Goal: Task Accomplishment & Management: Manage account settings

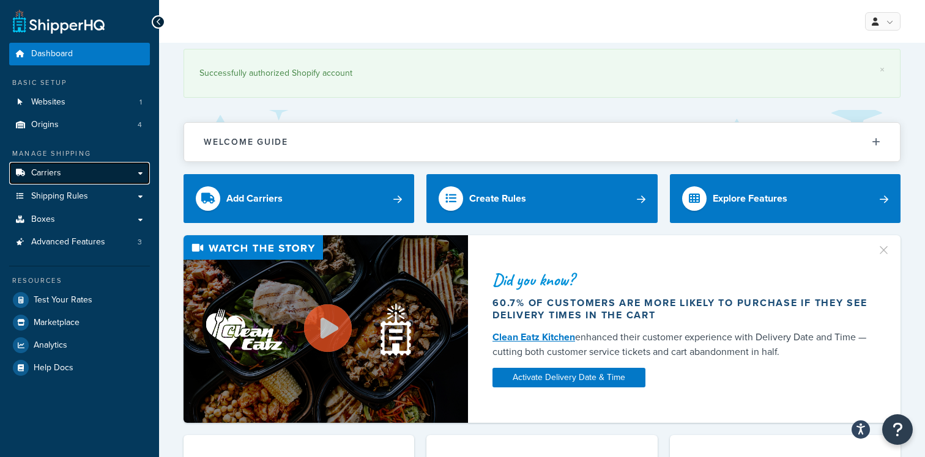
click at [90, 180] on link "Carriers" at bounding box center [79, 173] width 141 height 23
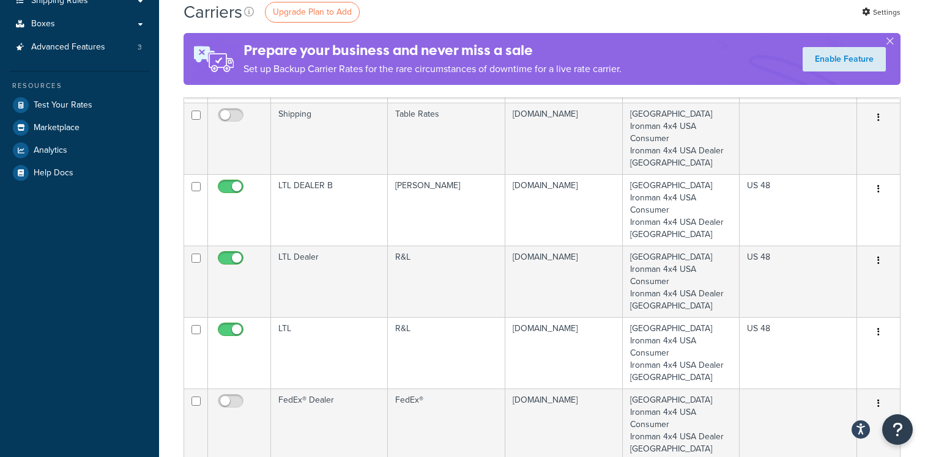
scroll to position [242, 0]
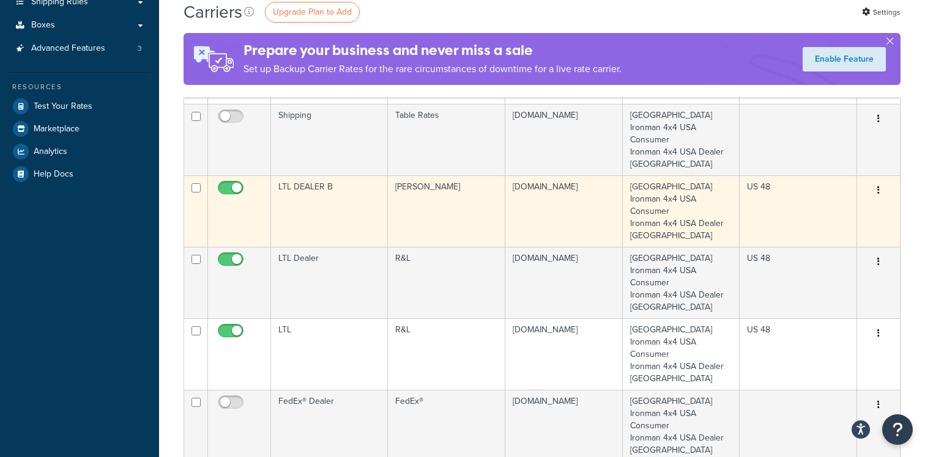
click at [309, 199] on td "LTL DEALER B" at bounding box center [329, 212] width 117 height 72
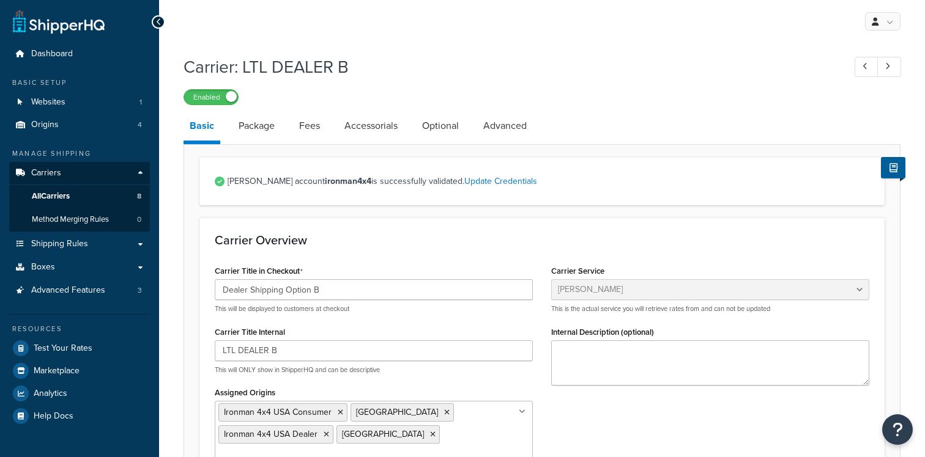
select select "estesFreight"
click at [367, 125] on link "Accessorials" at bounding box center [370, 125] width 65 height 29
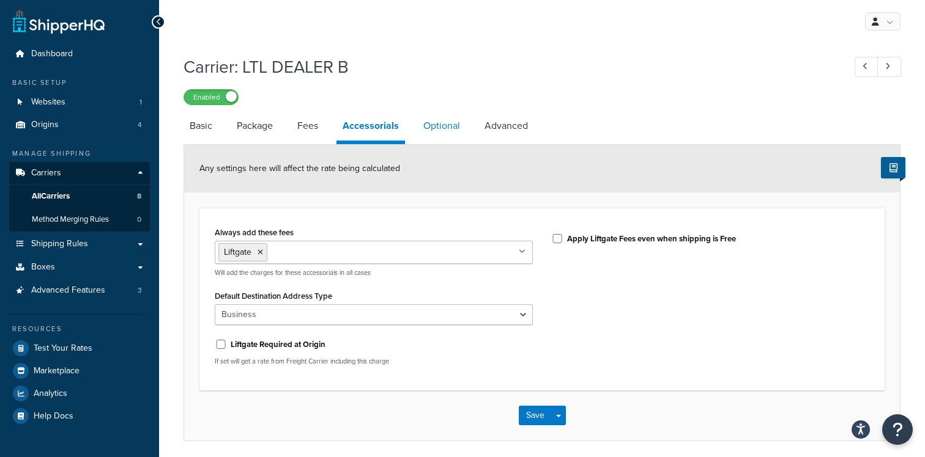
click at [445, 133] on link "Optional" at bounding box center [441, 125] width 49 height 29
select select "70"
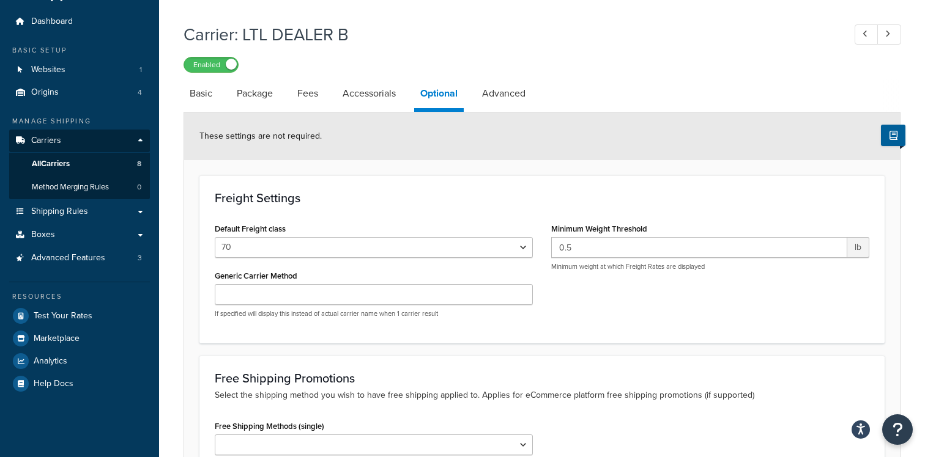
scroll to position [26, 0]
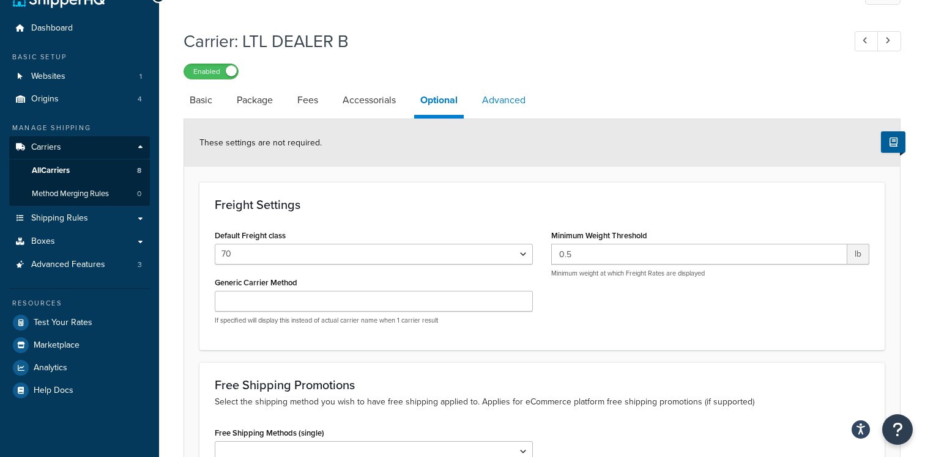
click at [525, 100] on link "Advanced" at bounding box center [504, 100] width 56 height 29
select select "false"
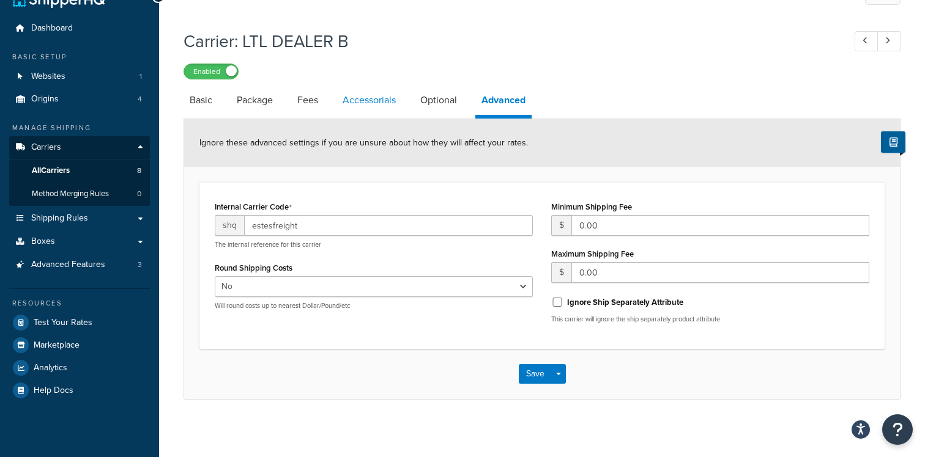
click at [355, 110] on link "Accessorials" at bounding box center [368, 100] width 65 height 29
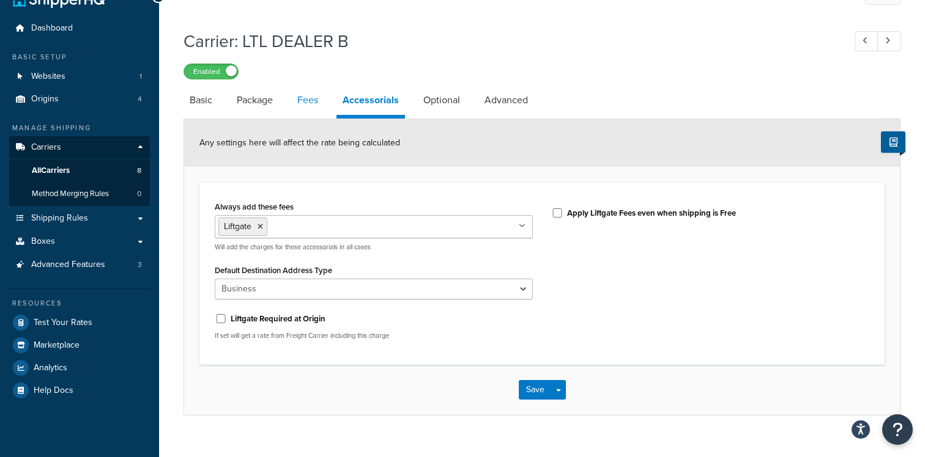
click at [314, 97] on link "Fees" at bounding box center [307, 100] width 33 height 29
select select "AFTER"
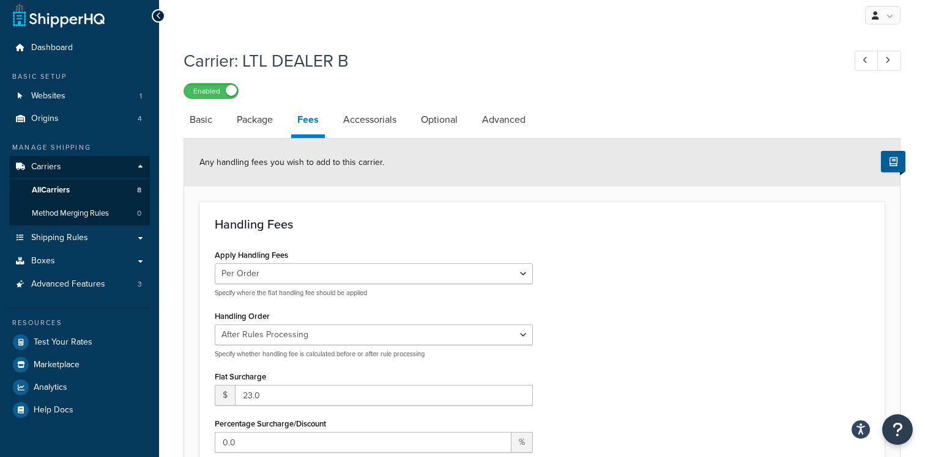
scroll to position [4, 0]
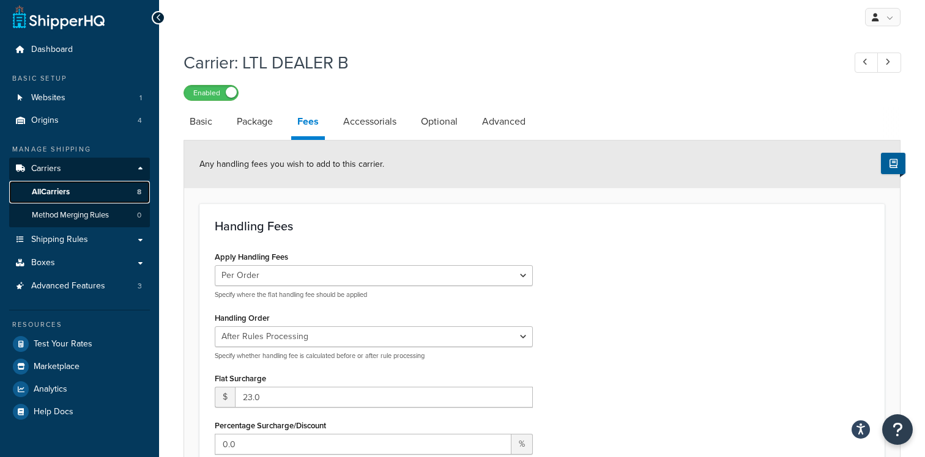
click at [105, 191] on link "All Carriers 8" at bounding box center [79, 192] width 141 height 23
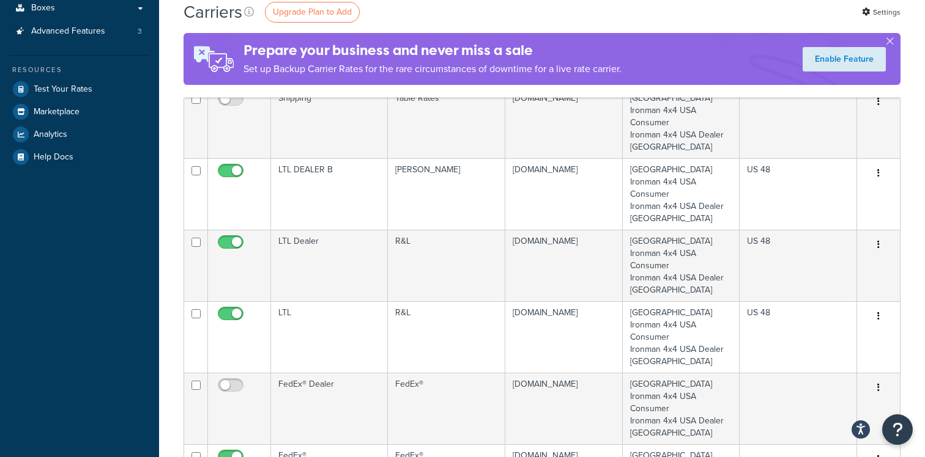
scroll to position [267, 0]
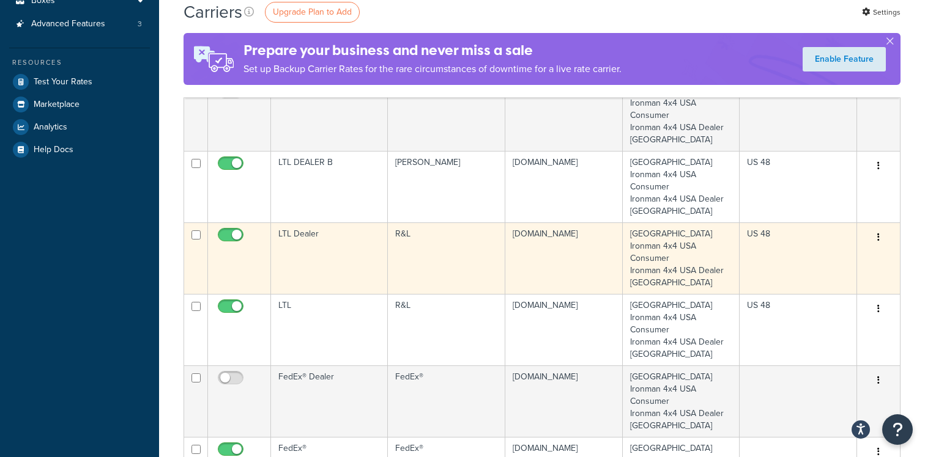
click at [314, 266] on td "LTL Dealer" at bounding box center [329, 259] width 117 height 72
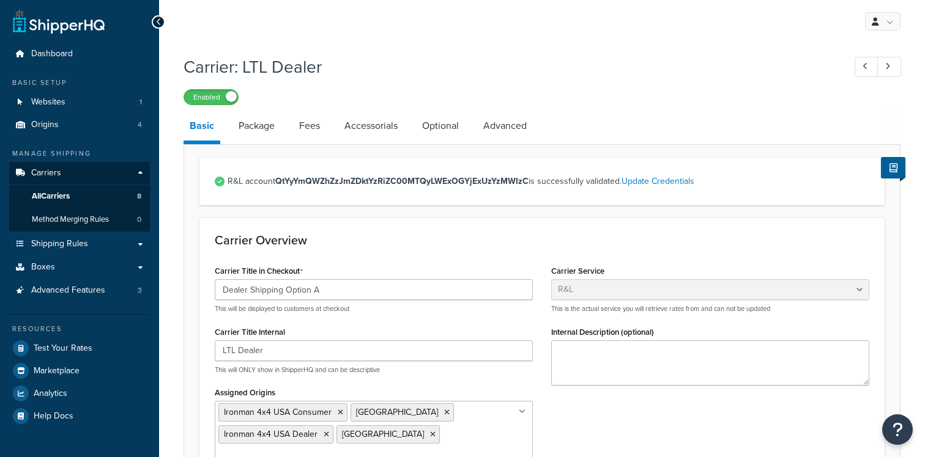
select select "rlFreight"
click at [369, 127] on link "Accessorials" at bounding box center [370, 125] width 65 height 29
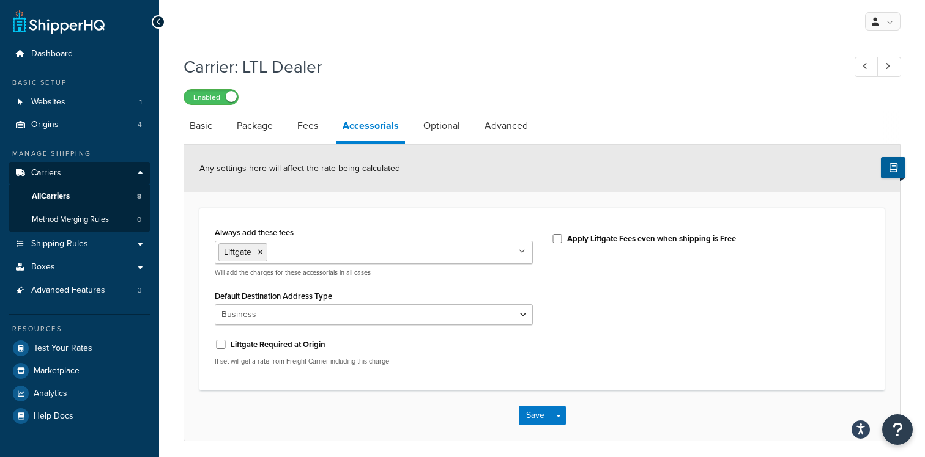
click at [301, 132] on link "Fees" at bounding box center [307, 125] width 33 height 29
select select "AFTER"
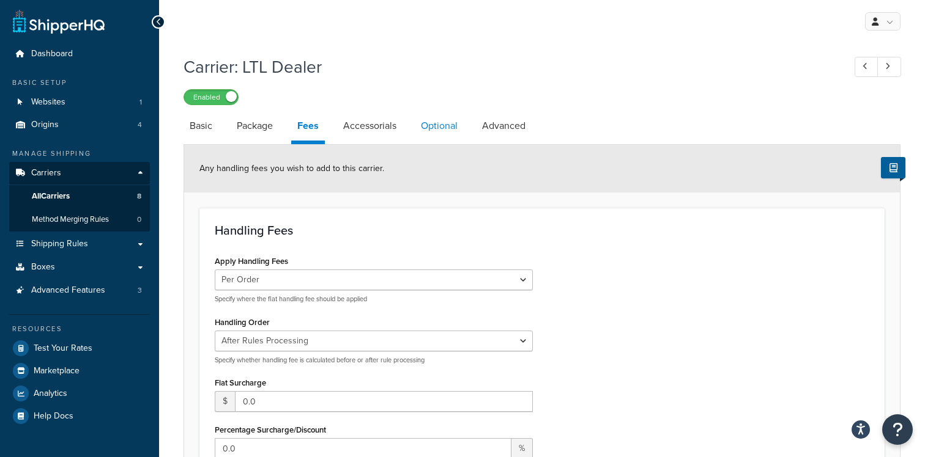
click at [428, 125] on link "Optional" at bounding box center [439, 125] width 49 height 29
select select "70"
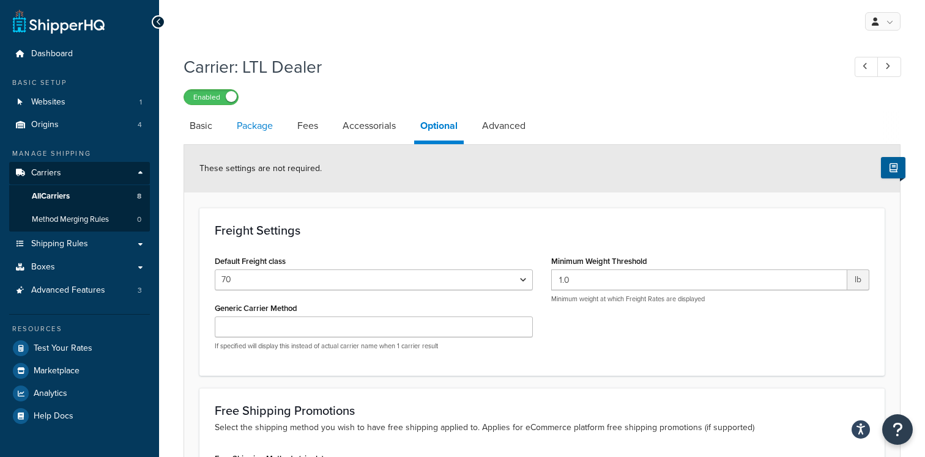
click at [248, 130] on link "Package" at bounding box center [255, 125] width 48 height 29
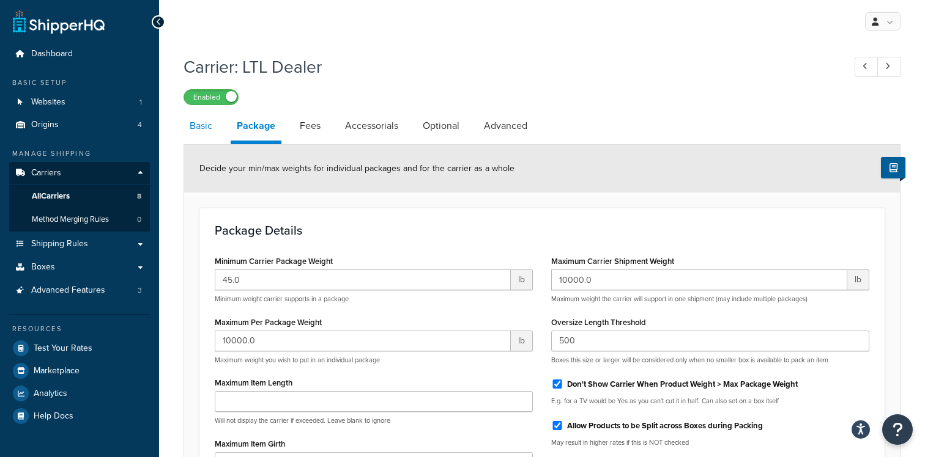
click at [198, 131] on link "Basic" at bounding box center [200, 125] width 35 height 29
select select "rlFreight"
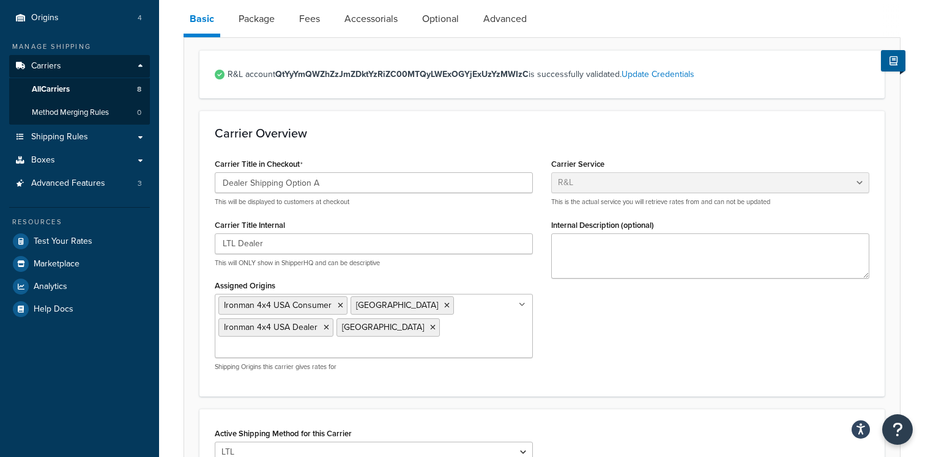
scroll to position [58, 0]
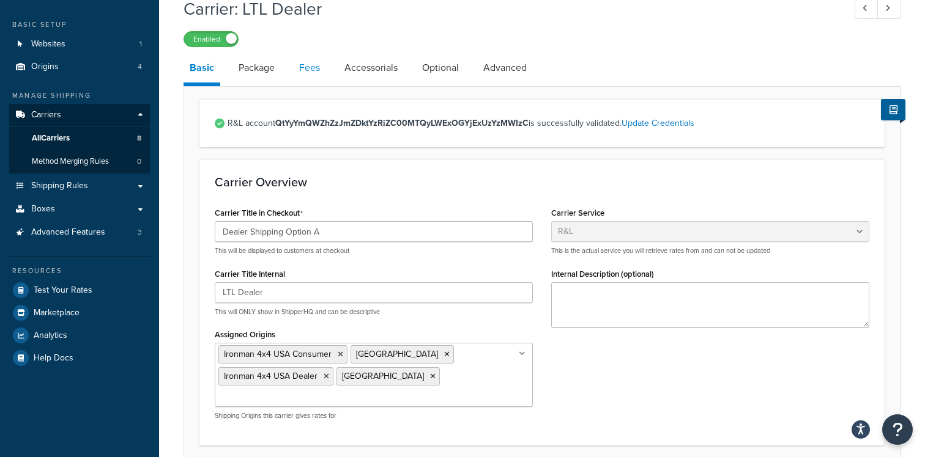
click at [300, 75] on link "Fees" at bounding box center [309, 67] width 33 height 29
select select "AFTER"
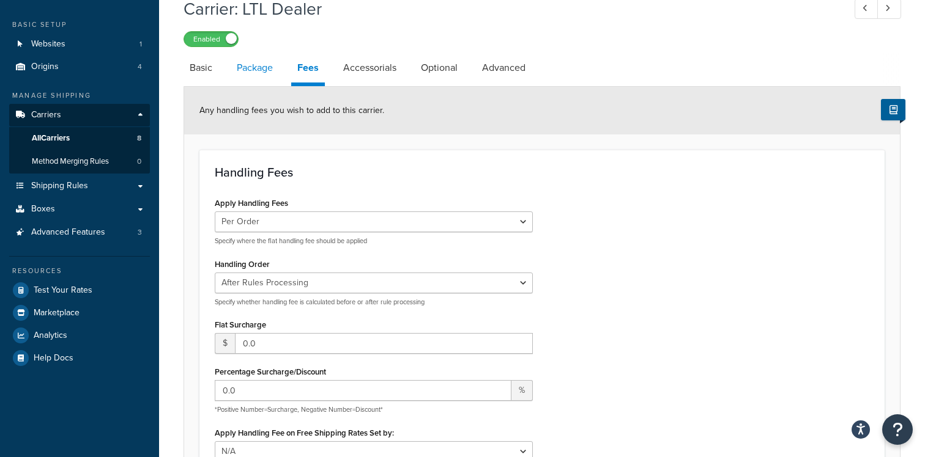
click at [252, 75] on link "Package" at bounding box center [255, 67] width 48 height 29
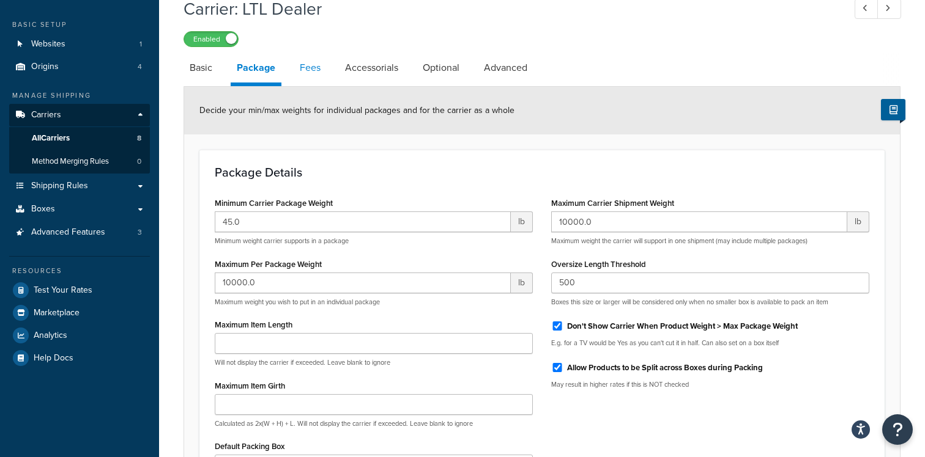
click at [317, 75] on link "Fees" at bounding box center [310, 67] width 33 height 29
select select "AFTER"
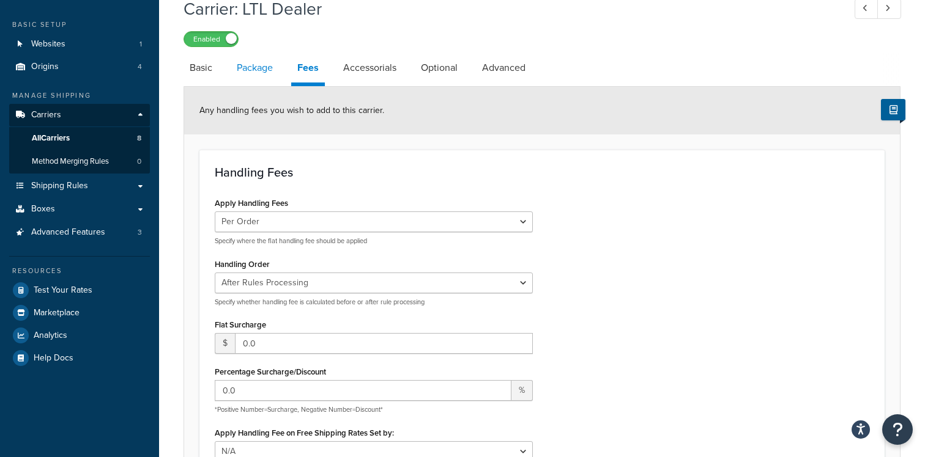
click at [254, 70] on link "Package" at bounding box center [255, 67] width 48 height 29
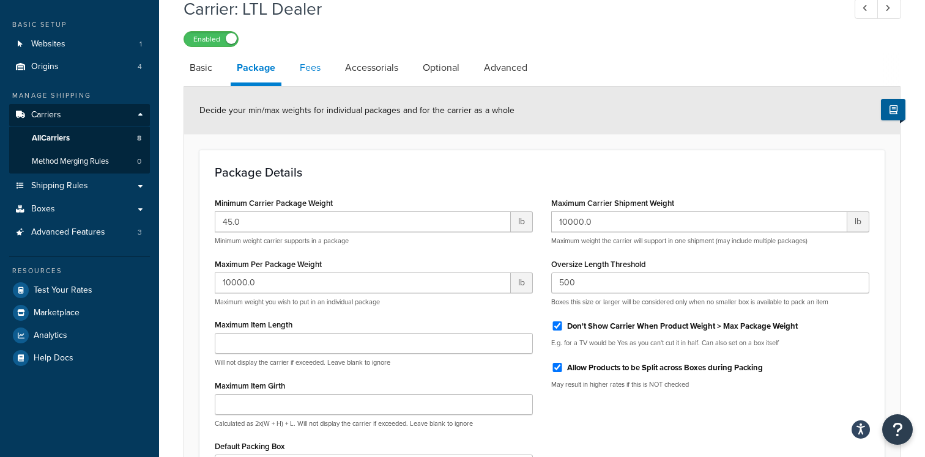
click at [311, 70] on link "Fees" at bounding box center [310, 67] width 33 height 29
select select "AFTER"
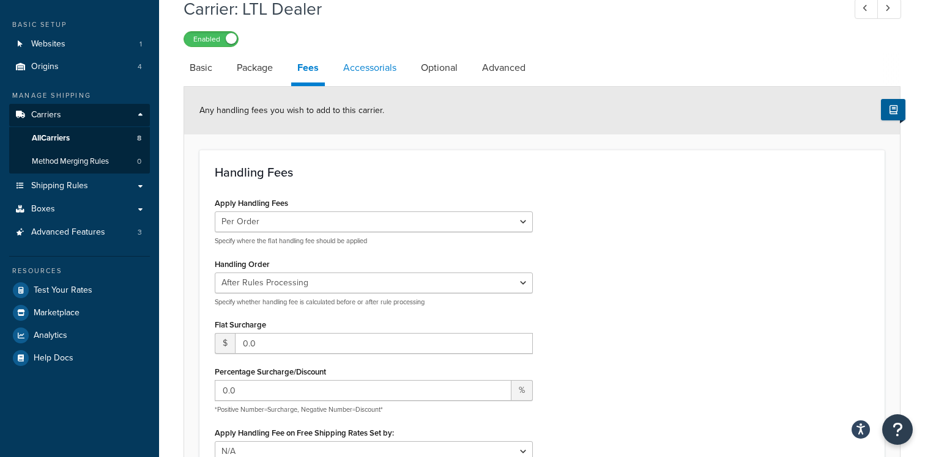
click at [388, 70] on link "Accessorials" at bounding box center [369, 67] width 65 height 29
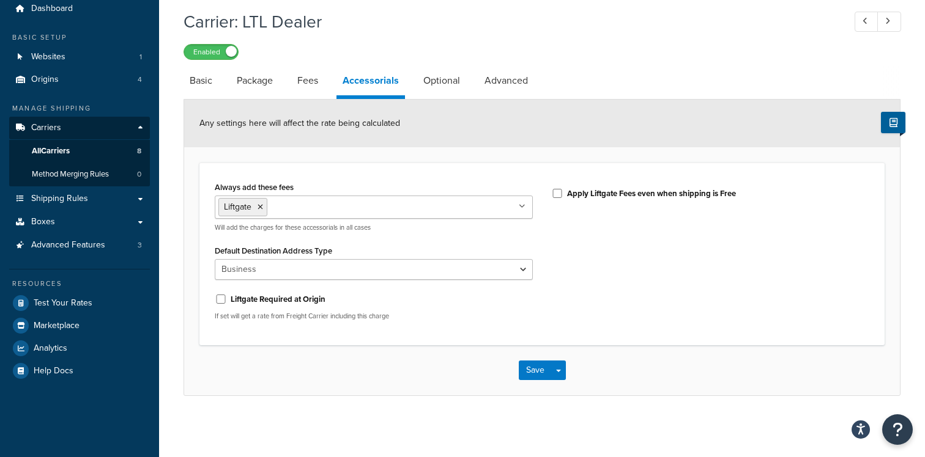
scroll to position [46, 0]
click at [440, 84] on link "Optional" at bounding box center [441, 80] width 49 height 29
select select "70"
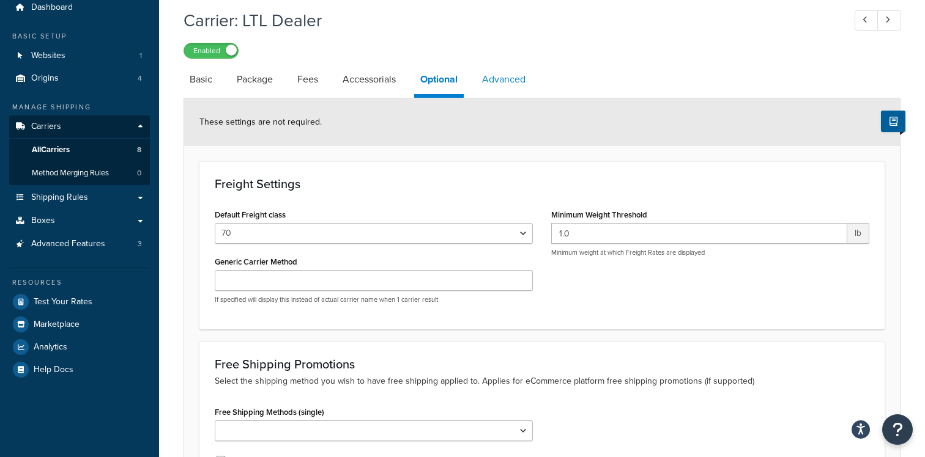
click at [483, 92] on link "Advanced" at bounding box center [504, 79] width 56 height 29
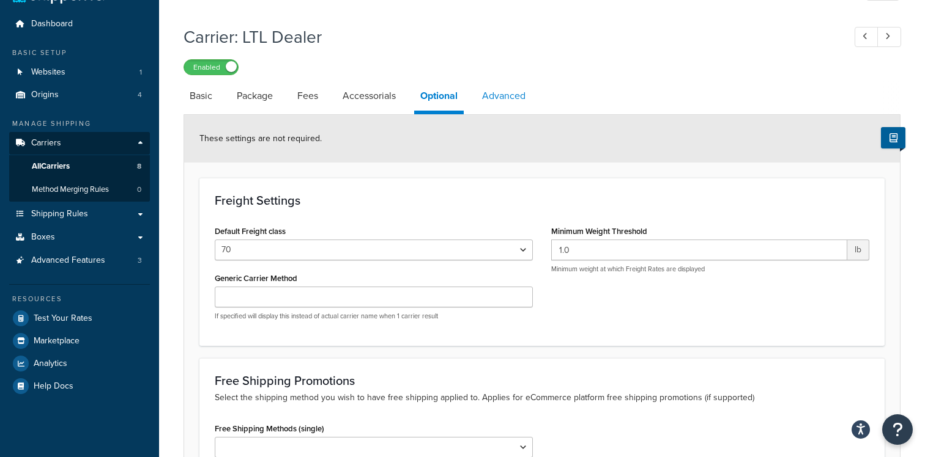
select select "false"
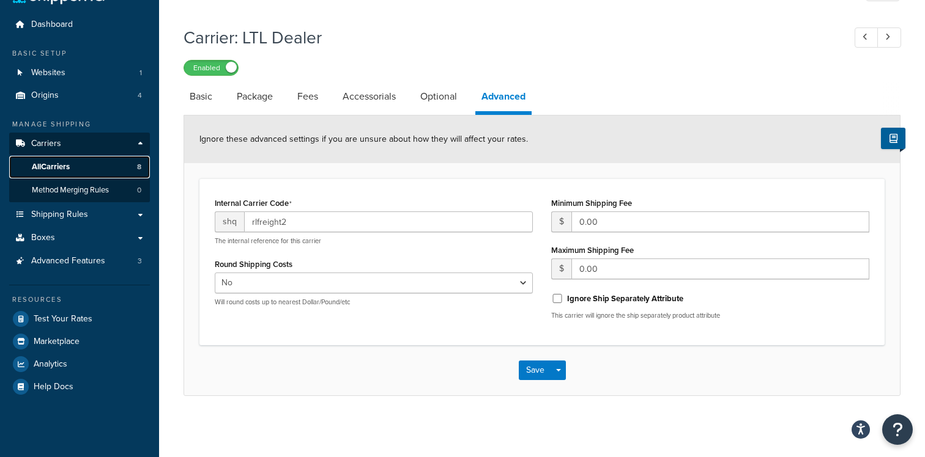
click at [87, 161] on link "All Carriers 8" at bounding box center [79, 167] width 141 height 23
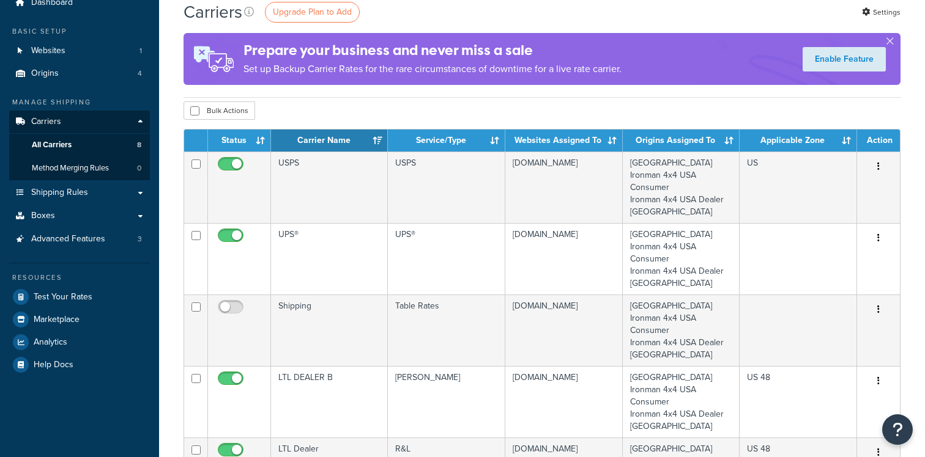
scroll to position [238, 0]
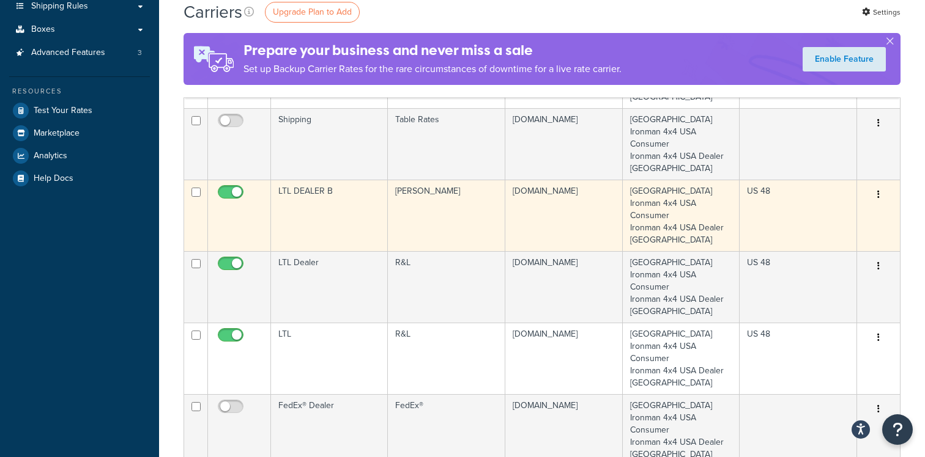
click at [311, 192] on td "LTL DEALER B" at bounding box center [329, 216] width 117 height 72
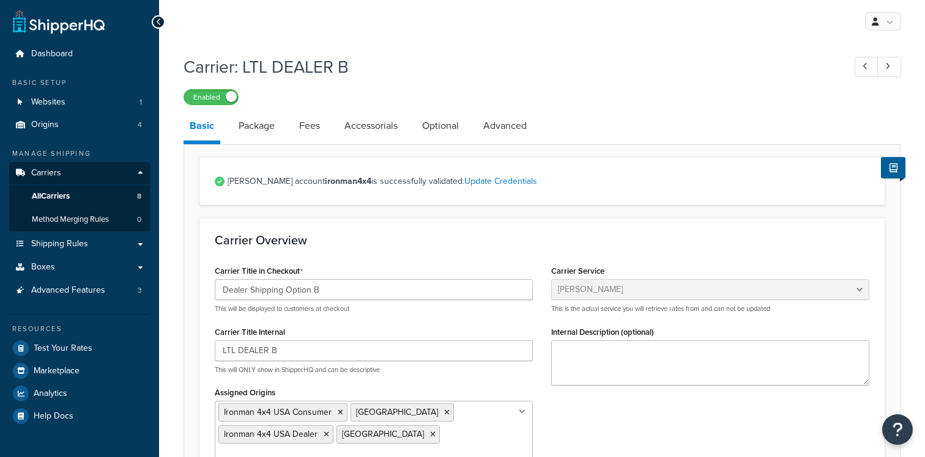
select select "estesFreight"
click at [248, 111] on div "Carrier: LTL DEALER B Enabled Basic Package Fees Accessorials Optional Advanced…" at bounding box center [541, 419] width 717 height 741
click at [256, 127] on link "Package" at bounding box center [256, 125] width 48 height 29
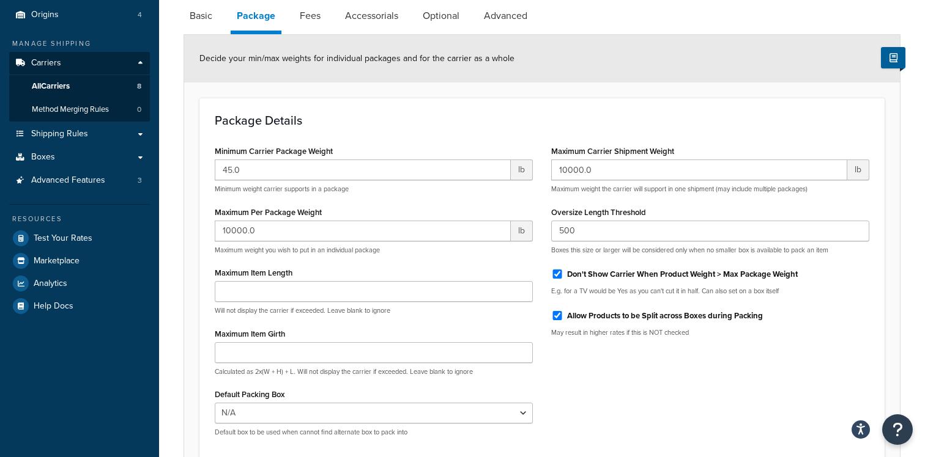
scroll to position [104, 0]
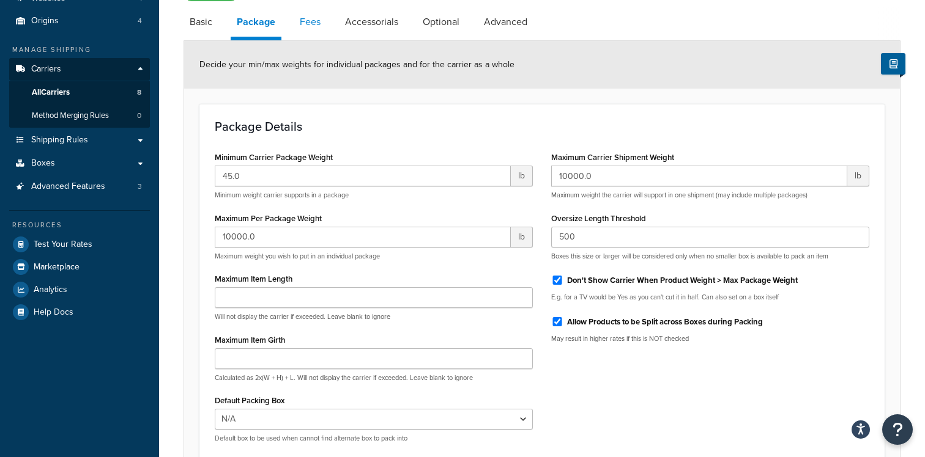
click at [311, 11] on link "Fees" at bounding box center [310, 21] width 33 height 29
select select "AFTER"
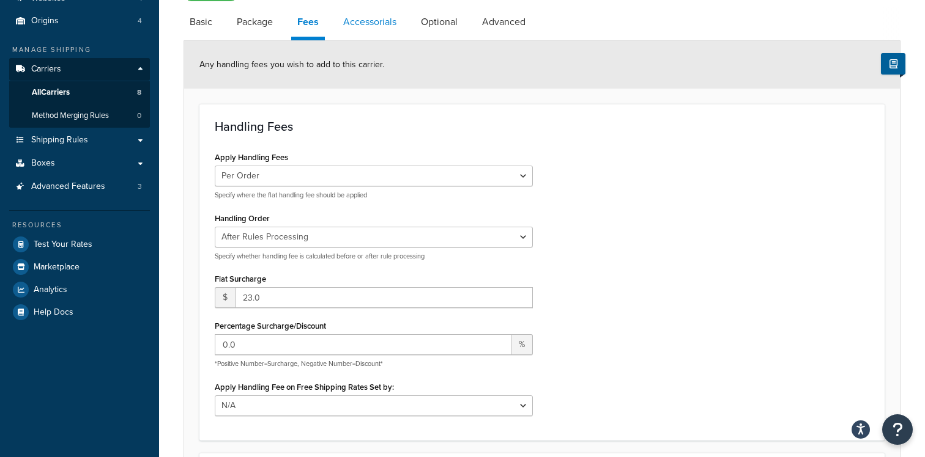
click at [358, 27] on link "Accessorials" at bounding box center [369, 21] width 65 height 29
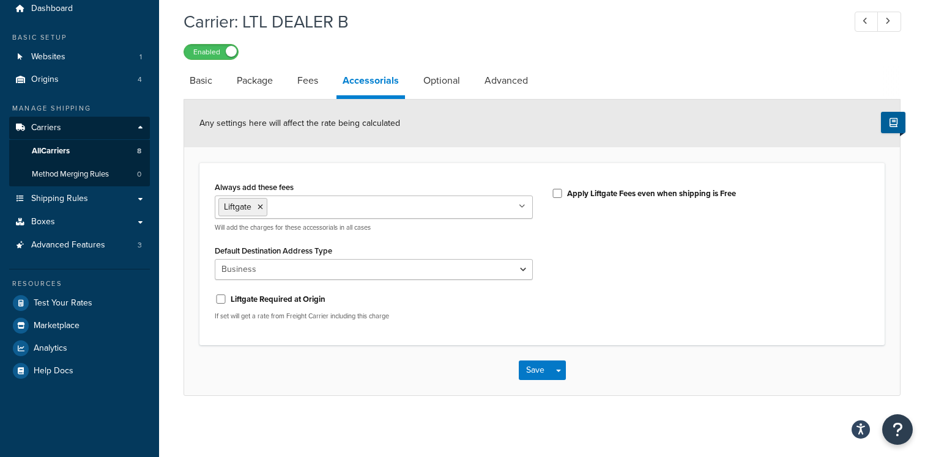
click at [259, 27] on h1 "Carrier: LTL DEALER B" at bounding box center [507, 22] width 648 height 24
click at [268, 100] on div "Any settings here will affect the rate being calculated" at bounding box center [541, 124] width 715 height 48
click at [264, 81] on link "Package" at bounding box center [255, 80] width 48 height 29
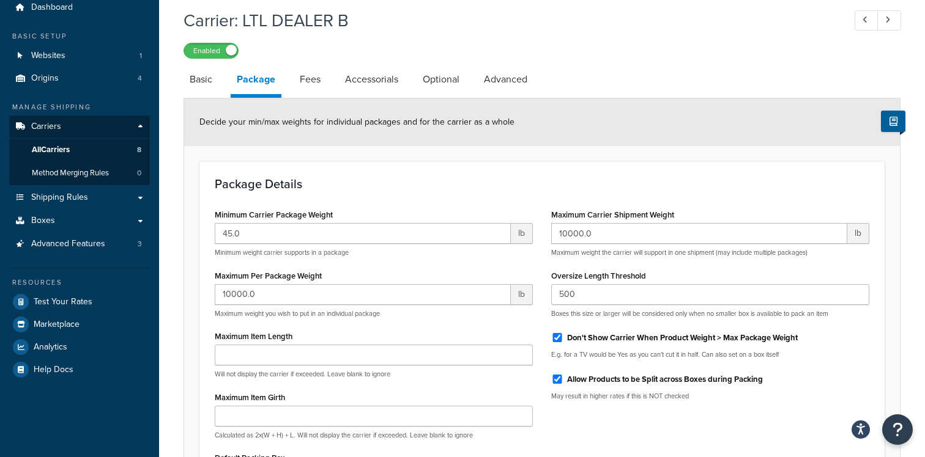
scroll to position [83, 0]
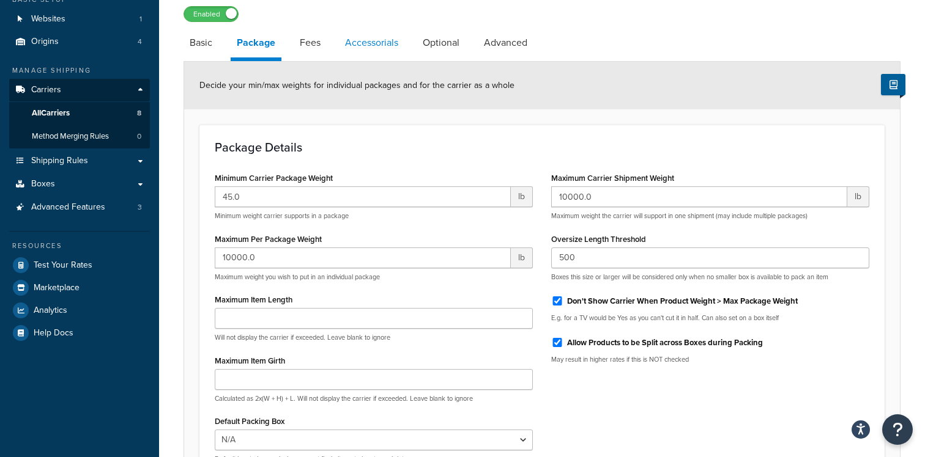
click at [395, 40] on link "Accessorials" at bounding box center [371, 42] width 65 height 29
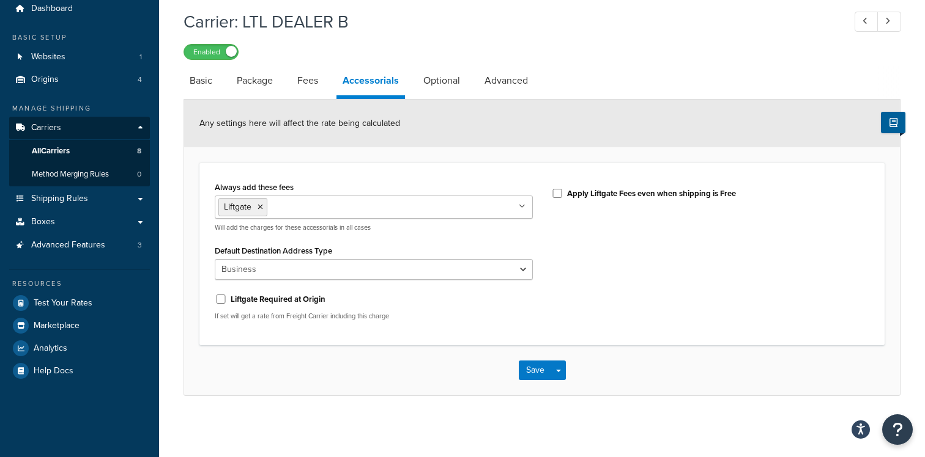
scroll to position [46, 0]
click at [453, 79] on link "Optional" at bounding box center [441, 80] width 49 height 29
select select "70"
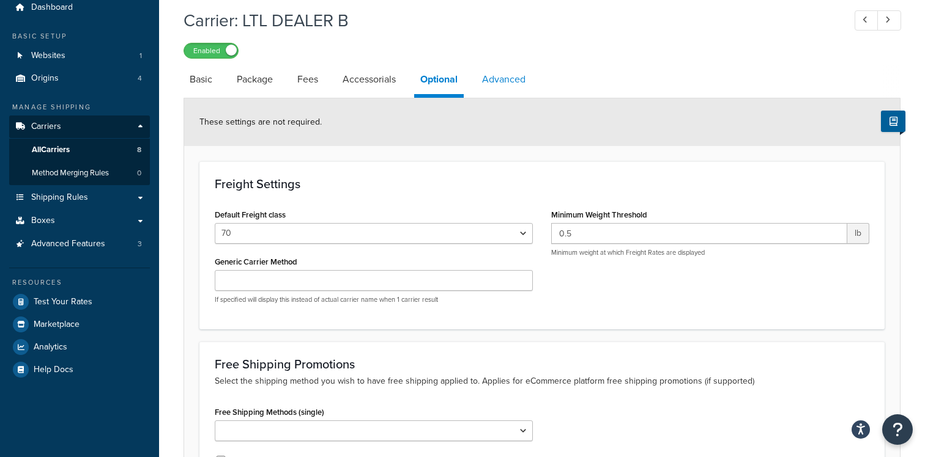
click at [484, 83] on link "Advanced" at bounding box center [504, 79] width 56 height 29
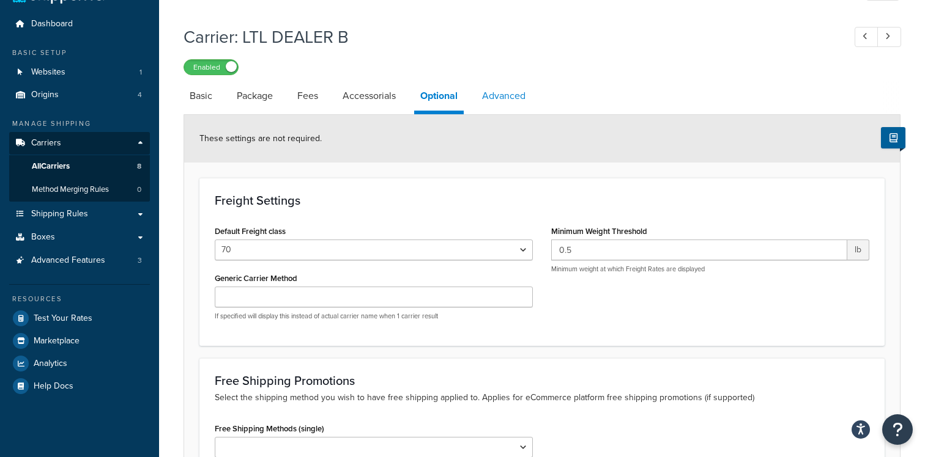
select select "false"
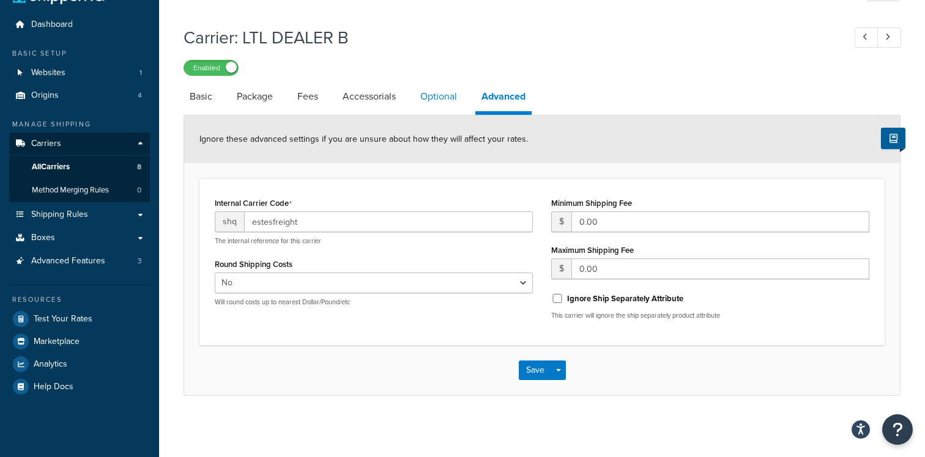
click at [422, 91] on link "Optional" at bounding box center [438, 96] width 49 height 29
select select "70"
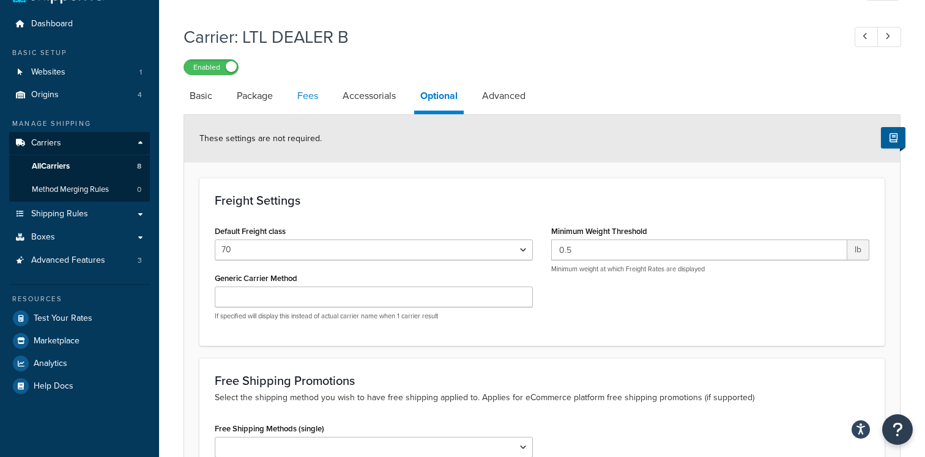
click at [306, 97] on link "Fees" at bounding box center [307, 95] width 33 height 29
select select "AFTER"
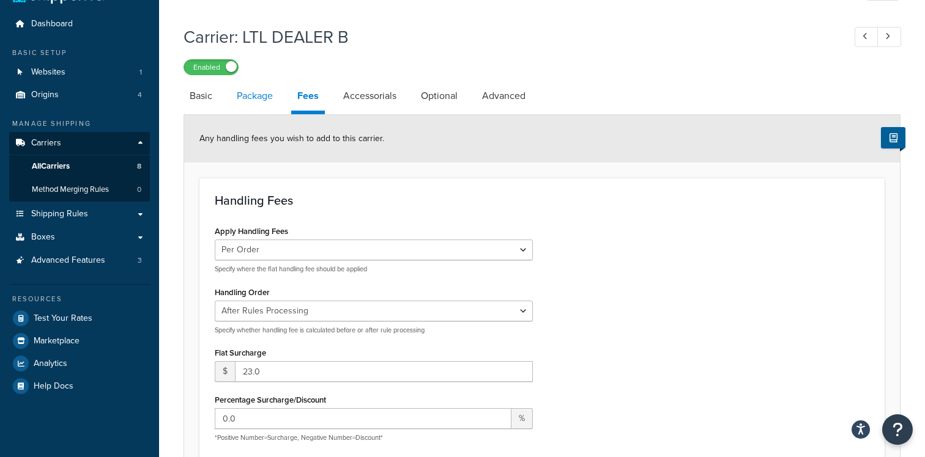
click at [250, 97] on link "Package" at bounding box center [255, 95] width 48 height 29
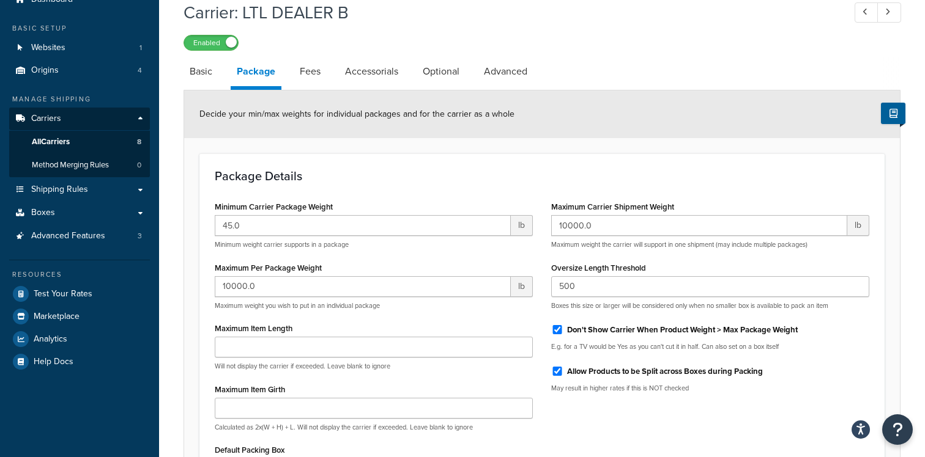
scroll to position [45, 0]
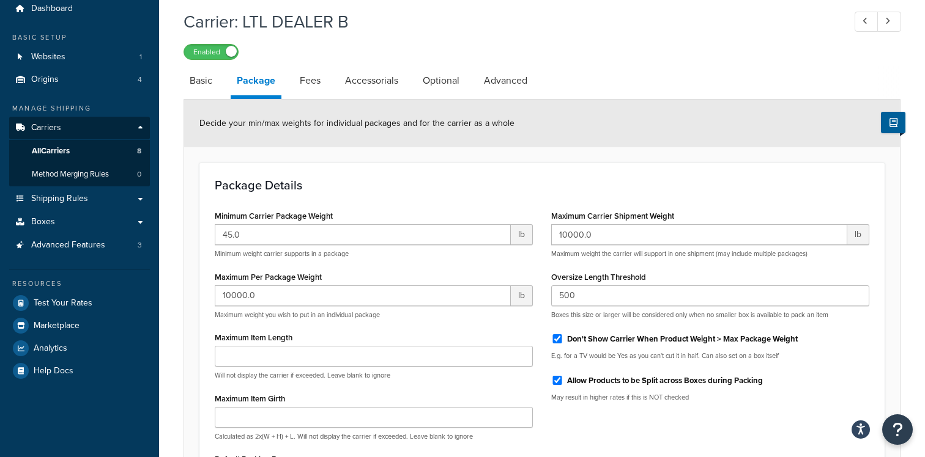
click at [183, 94] on div "Carrier: LTL DEALER B Enabled Basic Package Fees Accessorials Optional Advanced…" at bounding box center [542, 306] width 766 height 604
click at [194, 92] on link "Basic" at bounding box center [200, 80] width 35 height 29
select select "estesFreight"
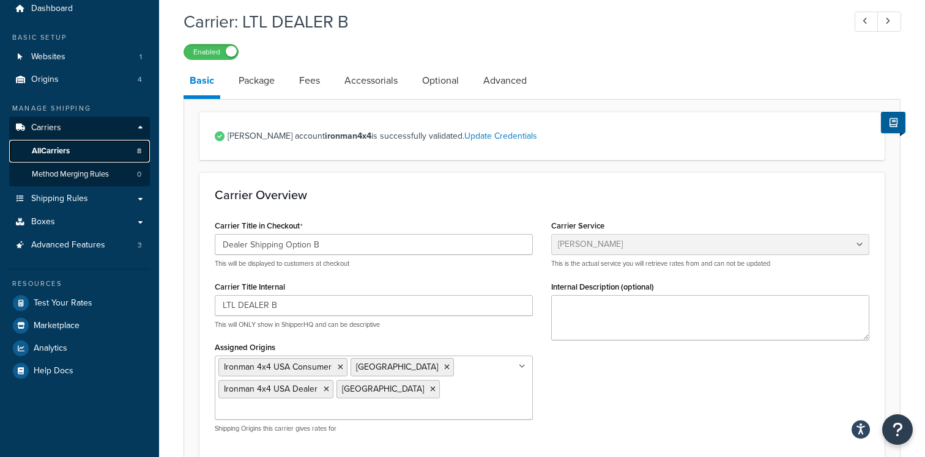
click at [111, 150] on link "All Carriers 8" at bounding box center [79, 151] width 141 height 23
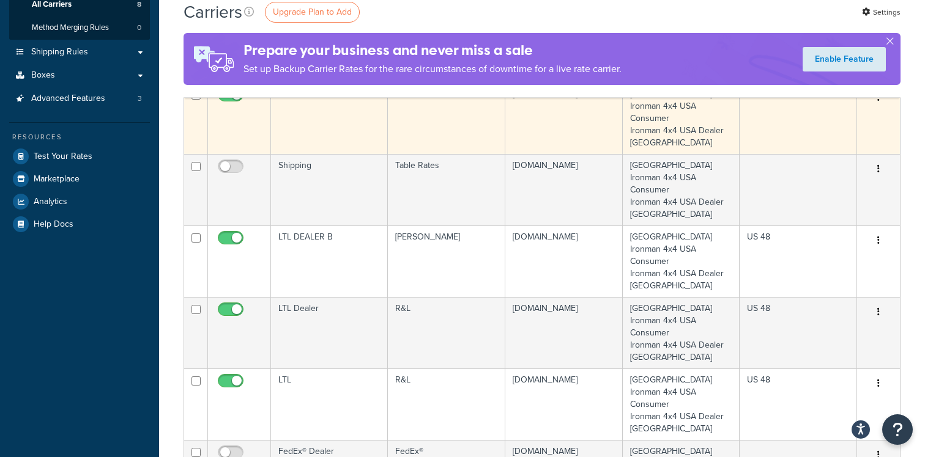
scroll to position [205, 0]
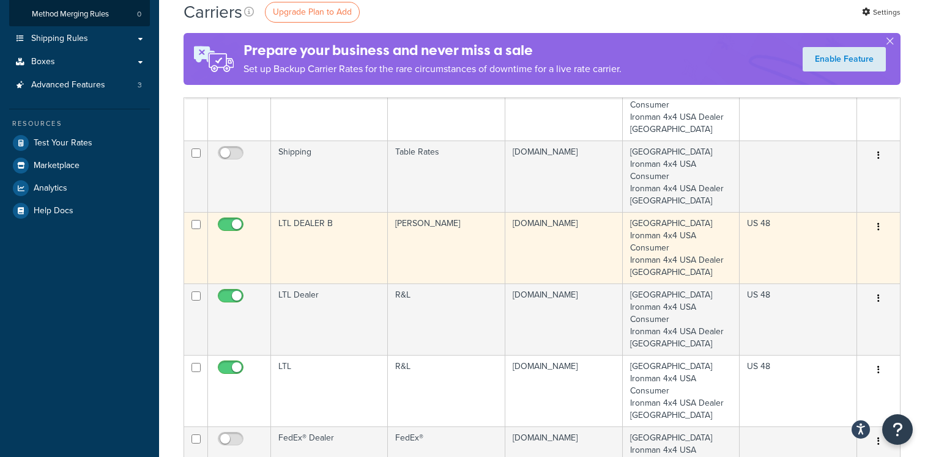
click at [313, 241] on td "LTL DEALER B" at bounding box center [329, 248] width 117 height 72
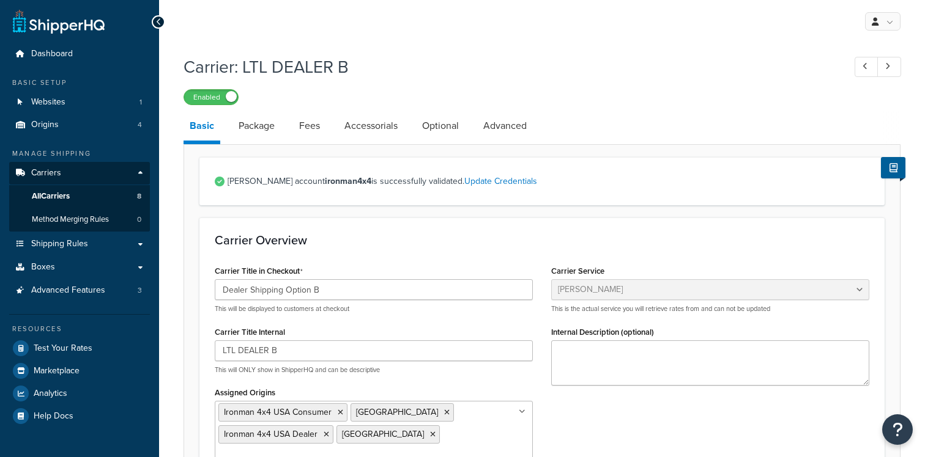
select select "estesFreight"
click at [446, 130] on link "Optional" at bounding box center [440, 125] width 49 height 29
select select "70"
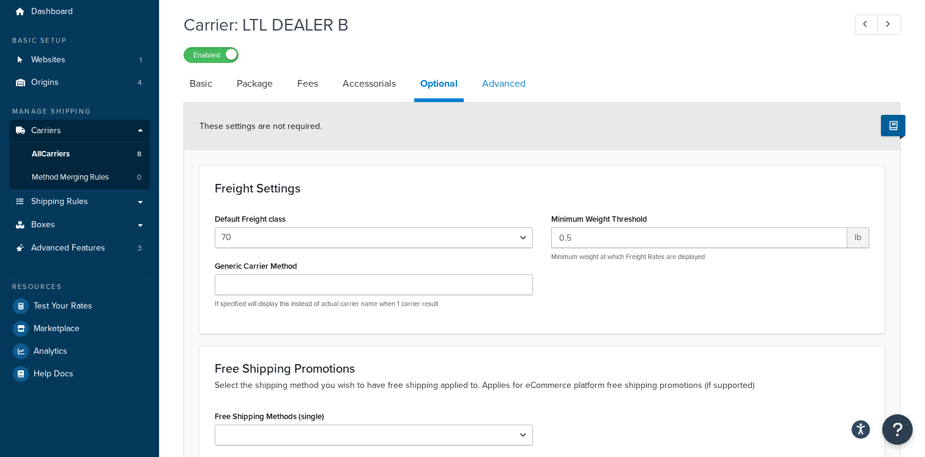
click at [494, 84] on link "Advanced" at bounding box center [504, 83] width 56 height 29
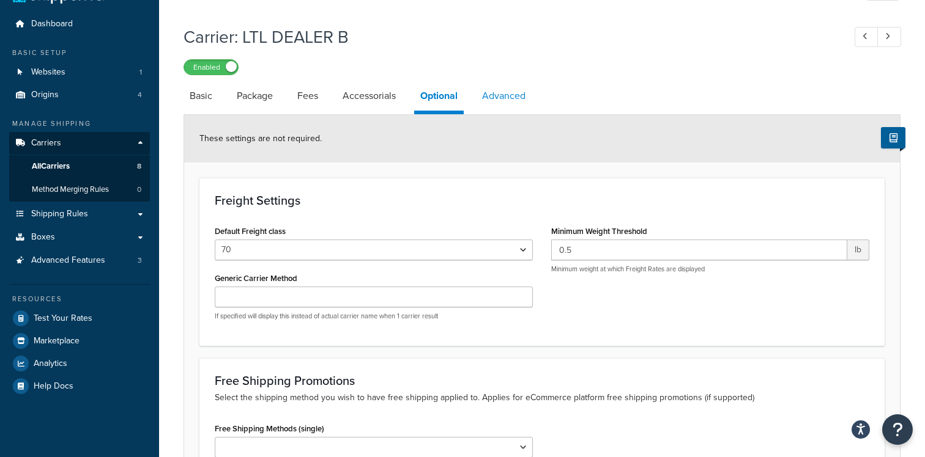
select select "false"
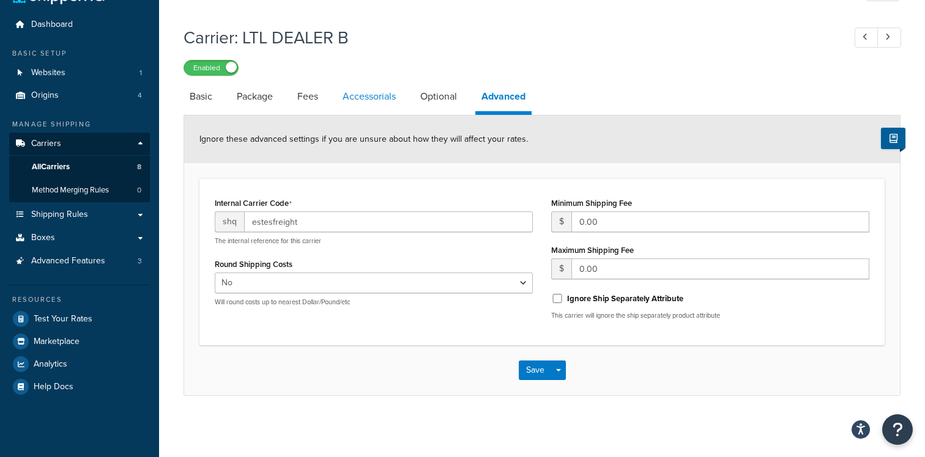
click at [360, 102] on link "Accessorials" at bounding box center [368, 96] width 65 height 29
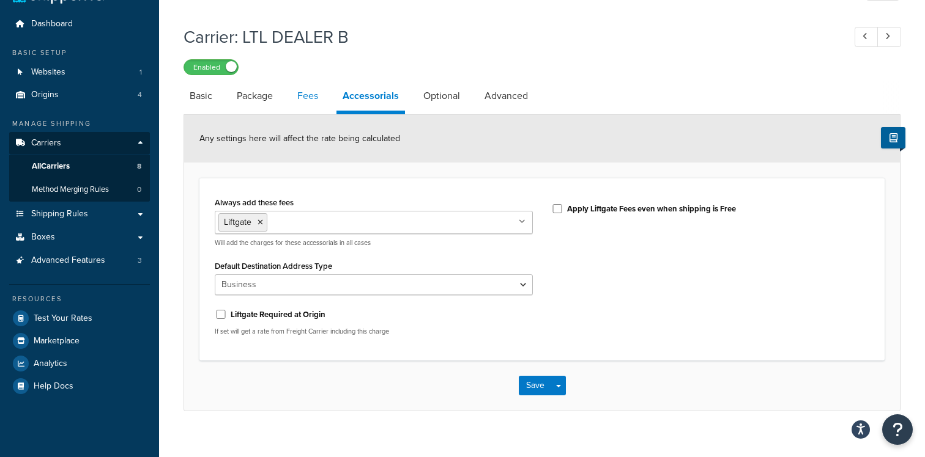
click at [315, 96] on link "Fees" at bounding box center [307, 95] width 33 height 29
select select "AFTER"
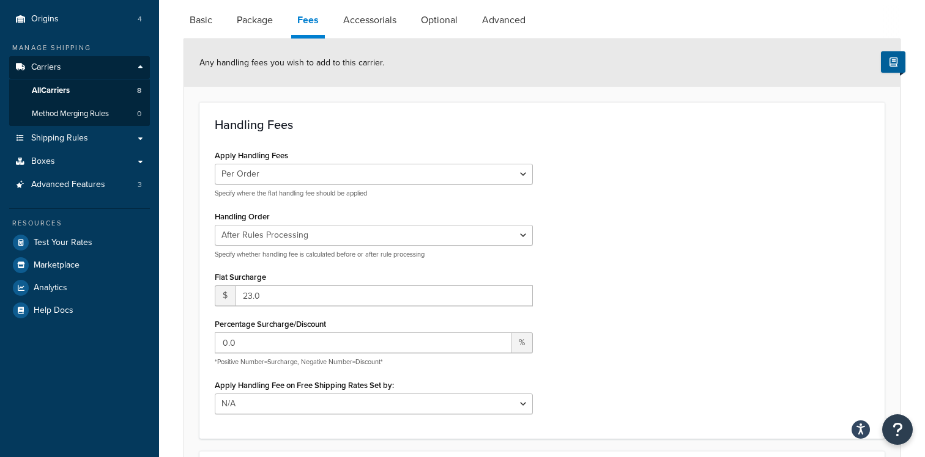
scroll to position [60, 0]
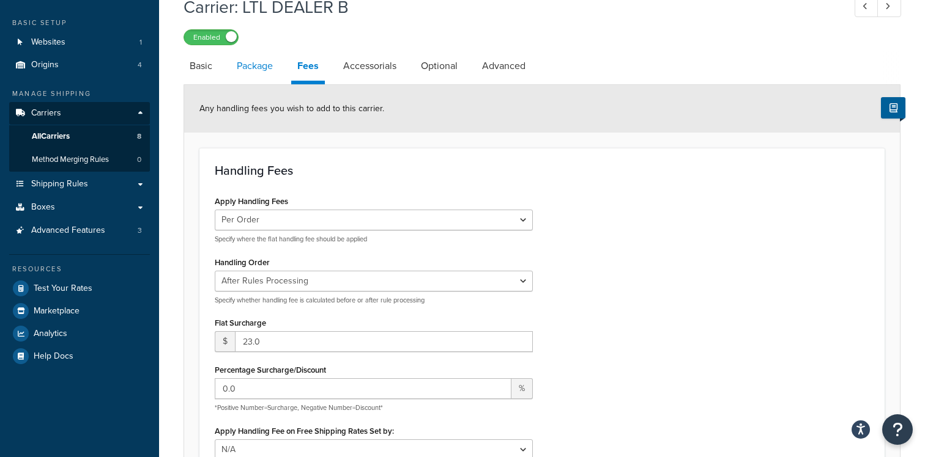
click at [263, 76] on link "Package" at bounding box center [255, 65] width 48 height 29
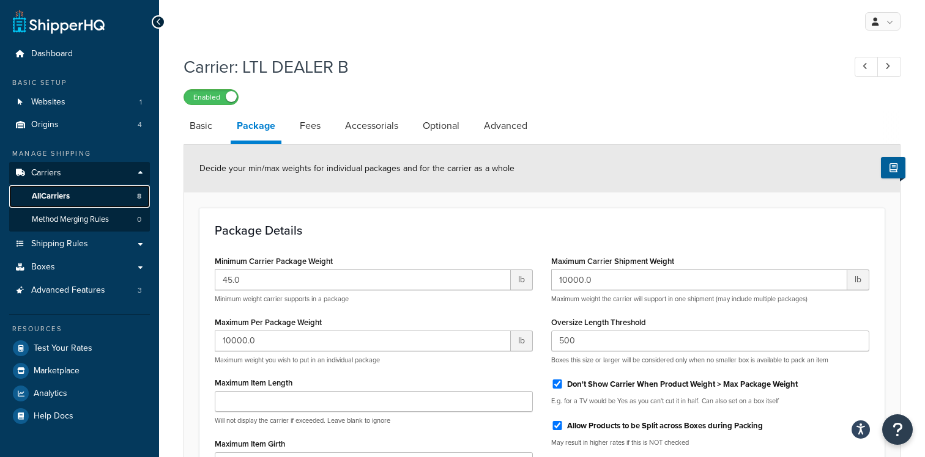
click at [119, 199] on link "All Carriers 8" at bounding box center [79, 196] width 141 height 23
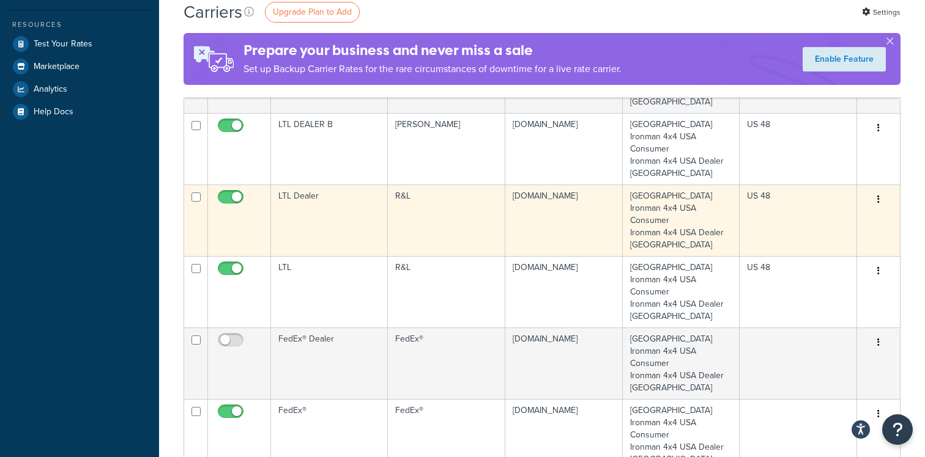
scroll to position [310, 0]
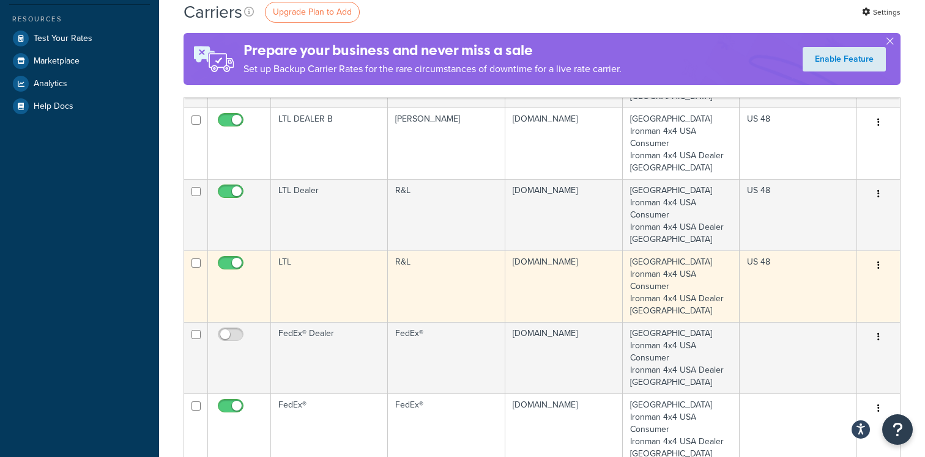
click at [309, 268] on td "LTL" at bounding box center [329, 287] width 117 height 72
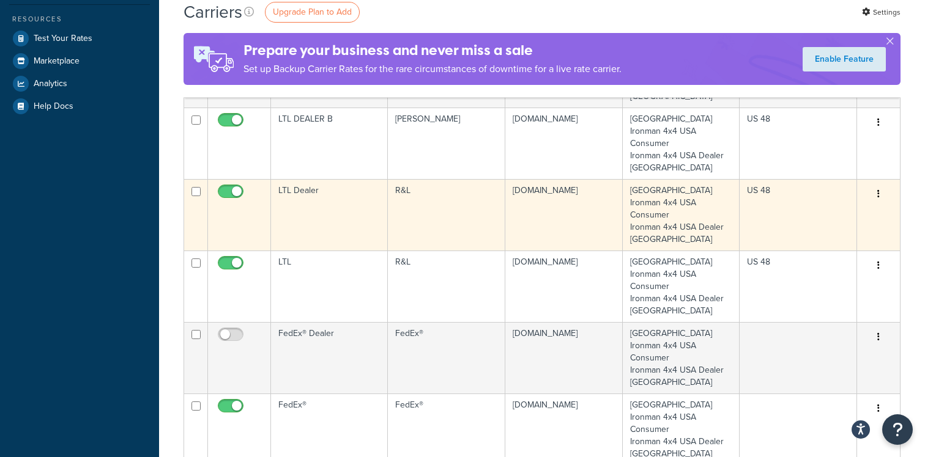
click at [322, 212] on td "LTL Dealer" at bounding box center [329, 215] width 117 height 72
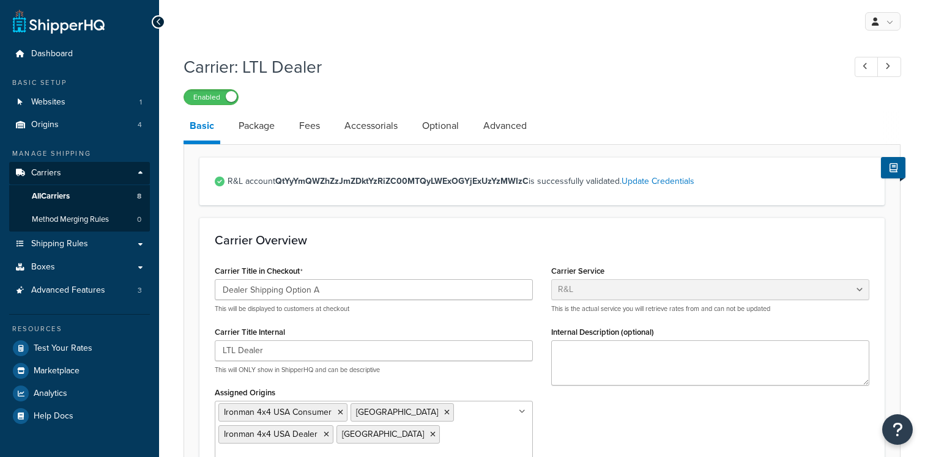
select select "rlFreight"
click at [272, 133] on link "Package" at bounding box center [256, 125] width 48 height 29
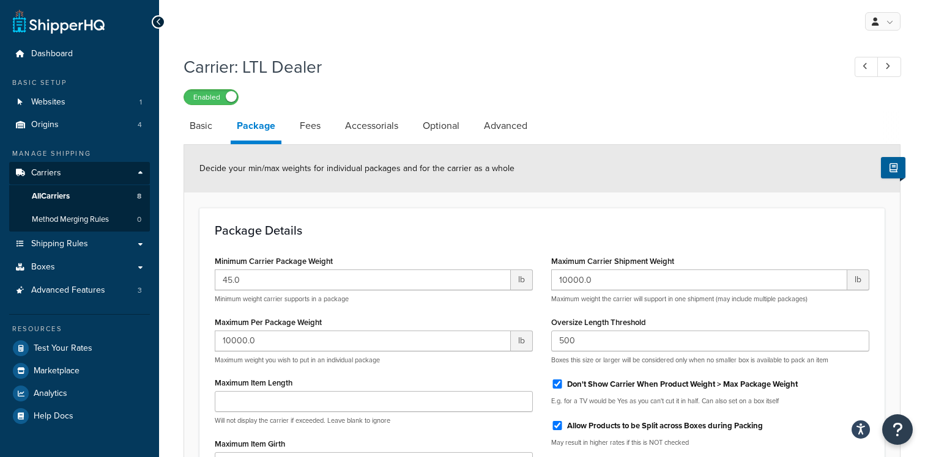
click at [320, 137] on link "Fees" at bounding box center [310, 125] width 33 height 29
select select "AFTER"
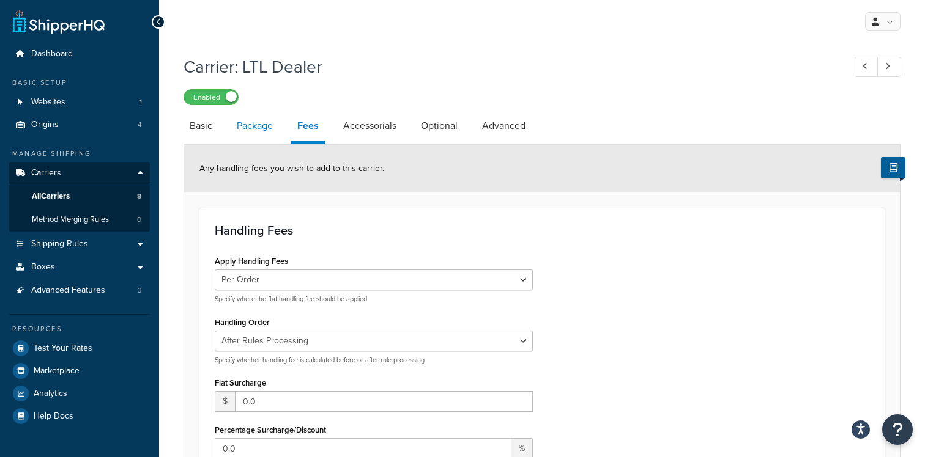
click at [266, 131] on link "Package" at bounding box center [255, 125] width 48 height 29
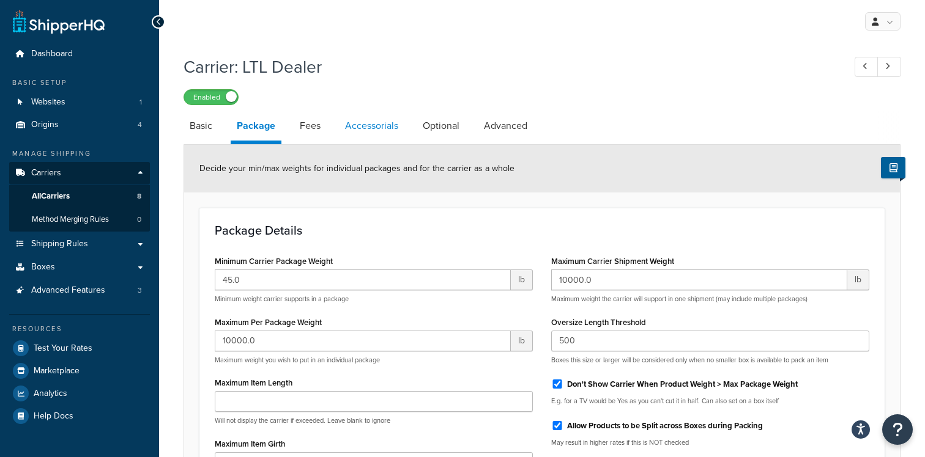
click at [344, 138] on link "Accessorials" at bounding box center [371, 125] width 65 height 29
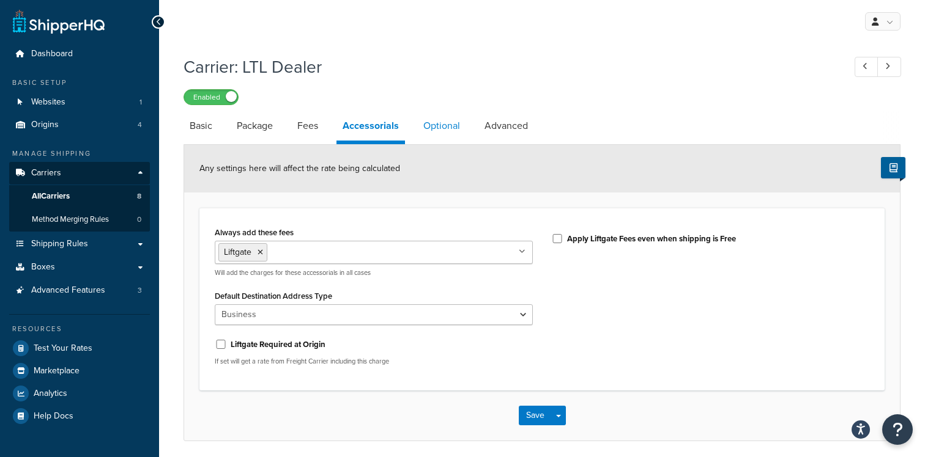
click at [423, 133] on link "Optional" at bounding box center [441, 125] width 49 height 29
select select "70"
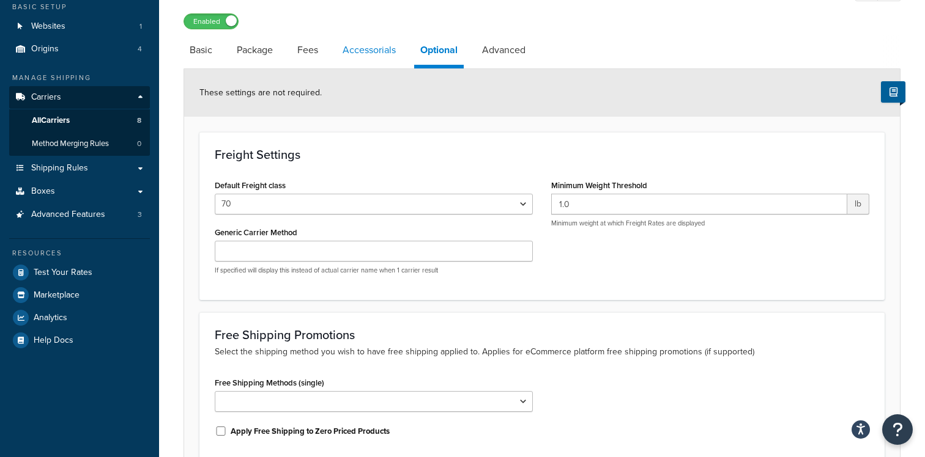
click at [358, 45] on link "Accessorials" at bounding box center [368, 49] width 65 height 29
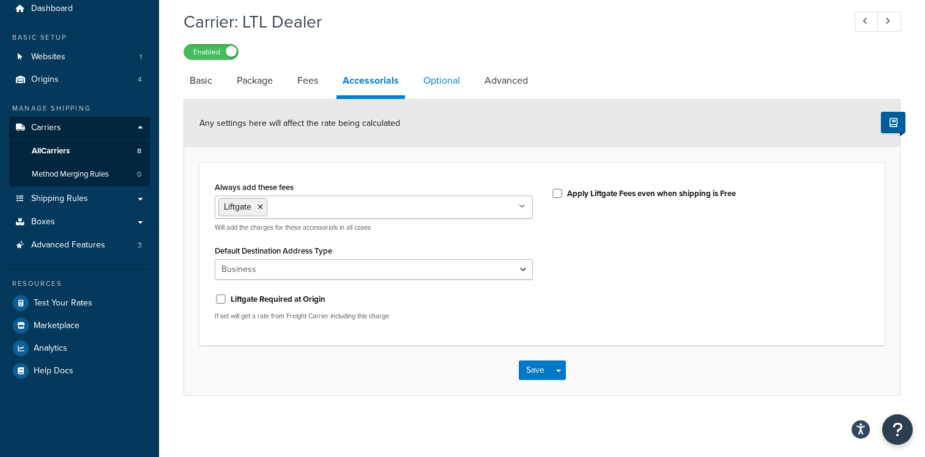
click at [441, 84] on link "Optional" at bounding box center [441, 80] width 49 height 29
select select "70"
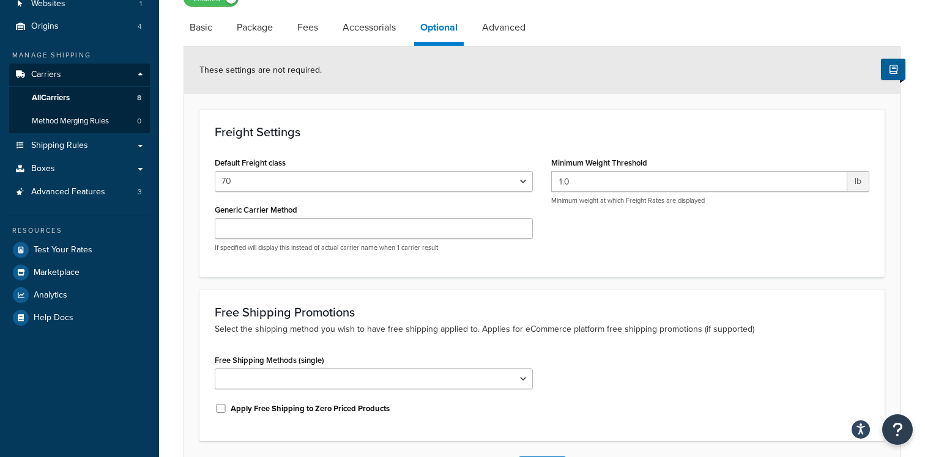
scroll to position [98, 0]
click at [522, 33] on link "Advanced" at bounding box center [504, 27] width 56 height 29
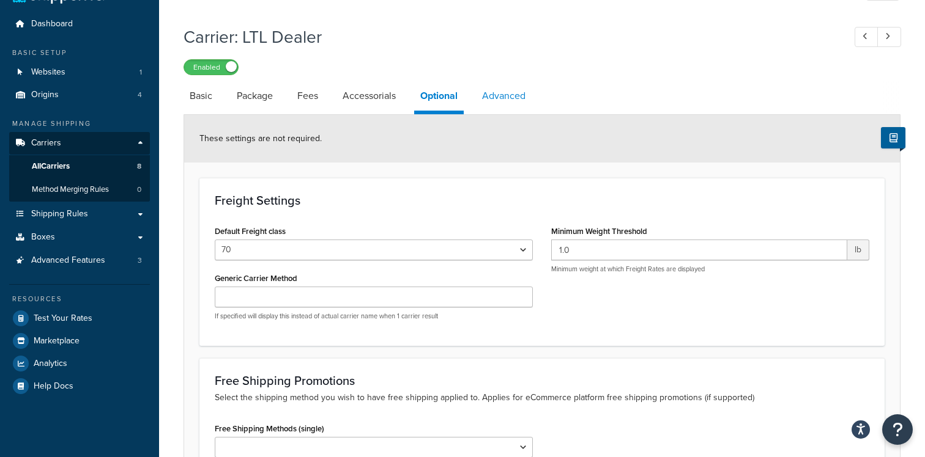
select select "false"
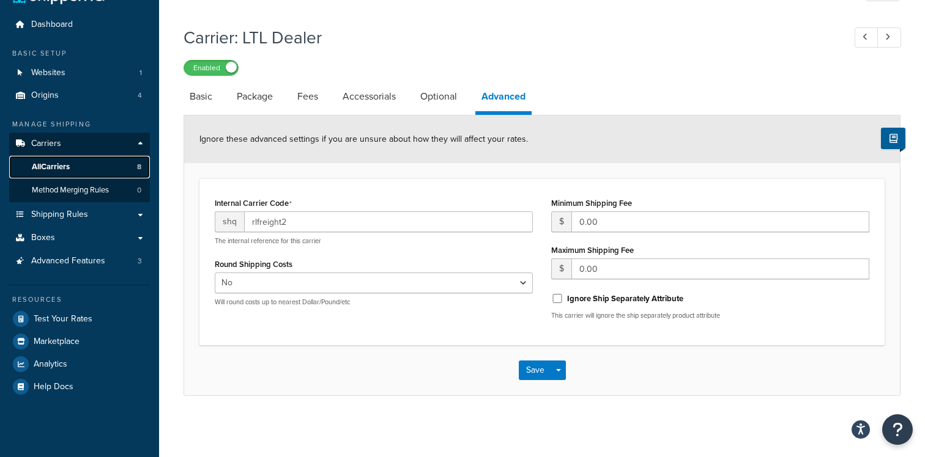
click at [79, 164] on link "All Carriers 8" at bounding box center [79, 167] width 141 height 23
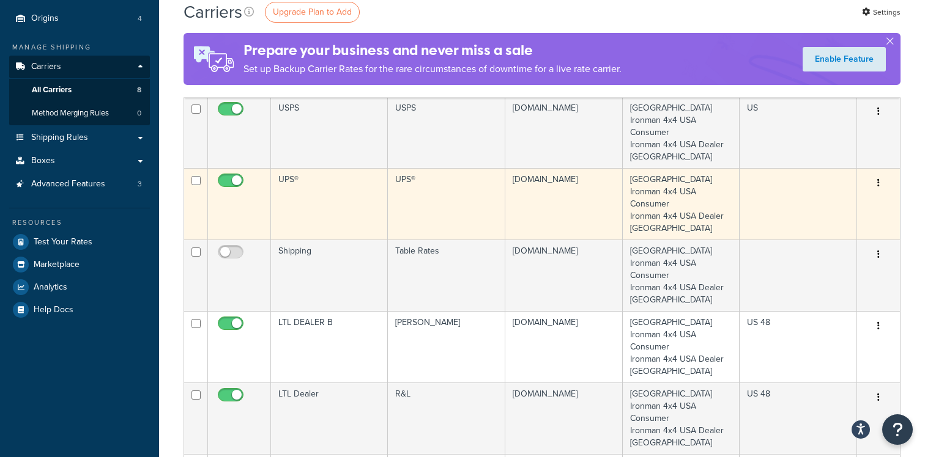
scroll to position [130, 0]
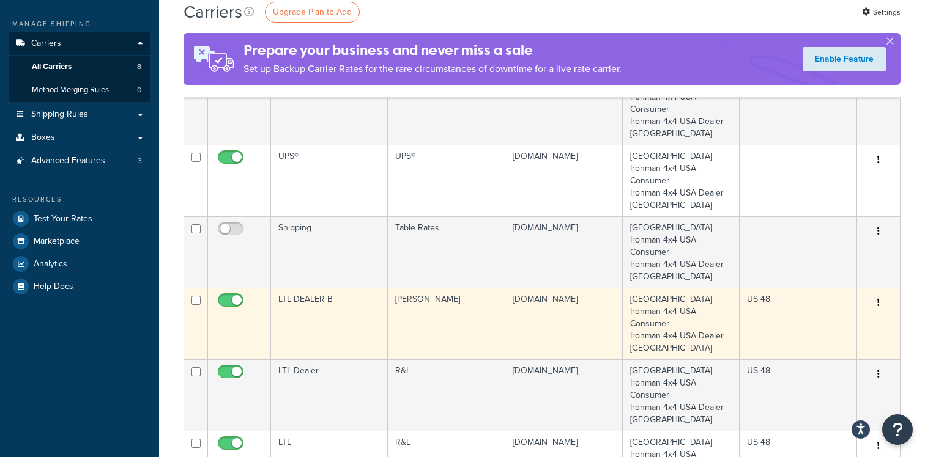
click at [317, 311] on td "LTL DEALER B" at bounding box center [329, 324] width 117 height 72
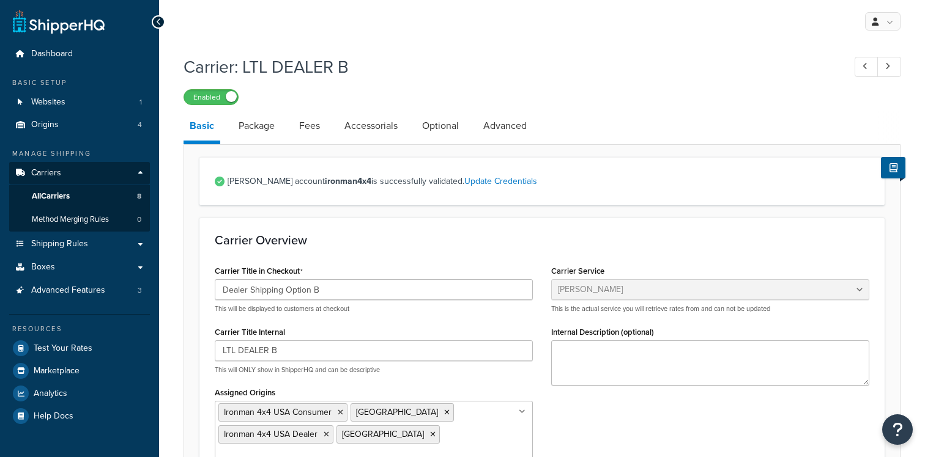
select select "estesFreight"
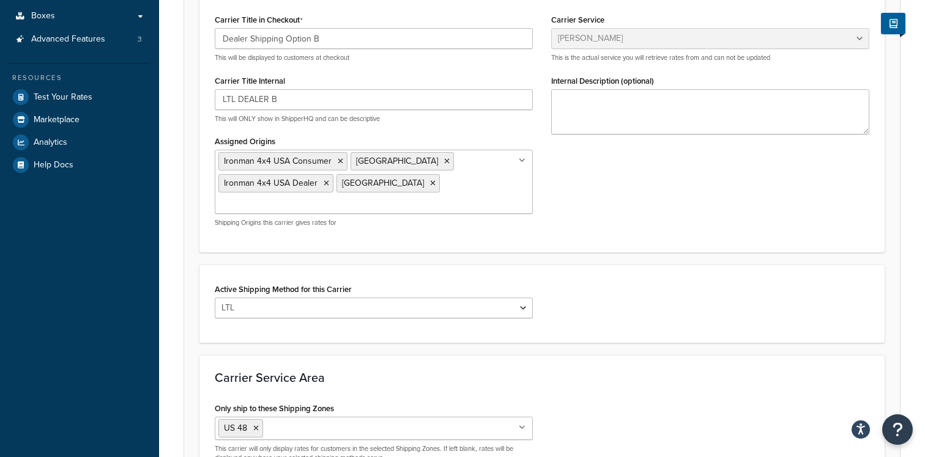
scroll to position [78, 0]
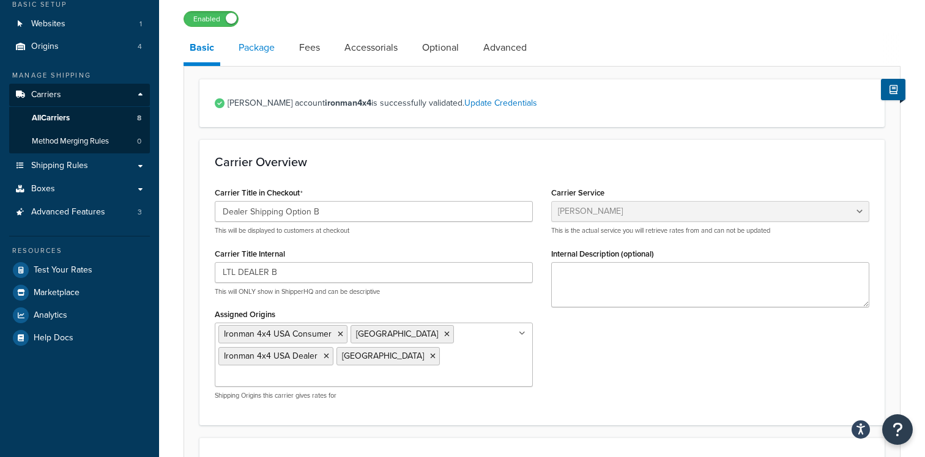
click at [268, 59] on link "Package" at bounding box center [256, 47] width 48 height 29
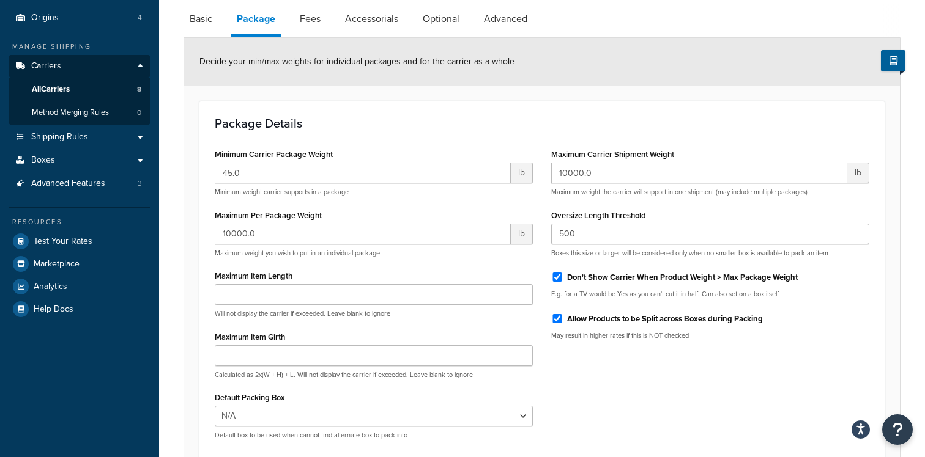
scroll to position [93, 0]
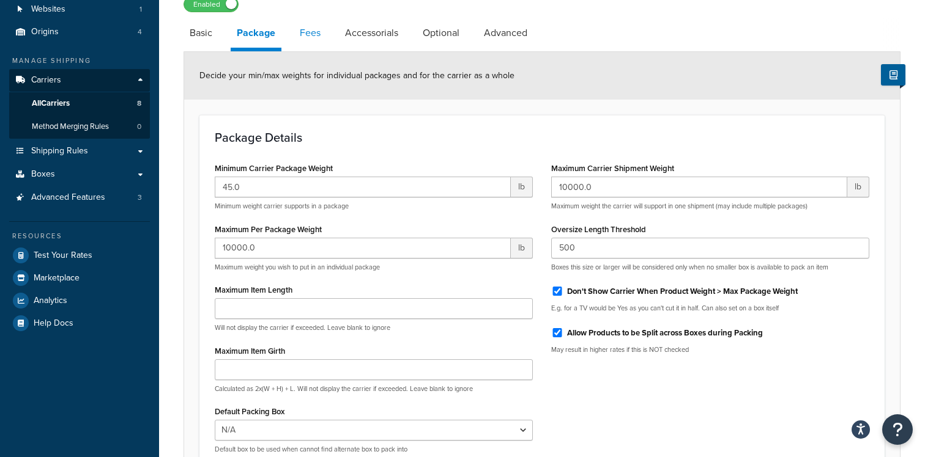
click at [305, 36] on link "Fees" at bounding box center [310, 32] width 33 height 29
select select "AFTER"
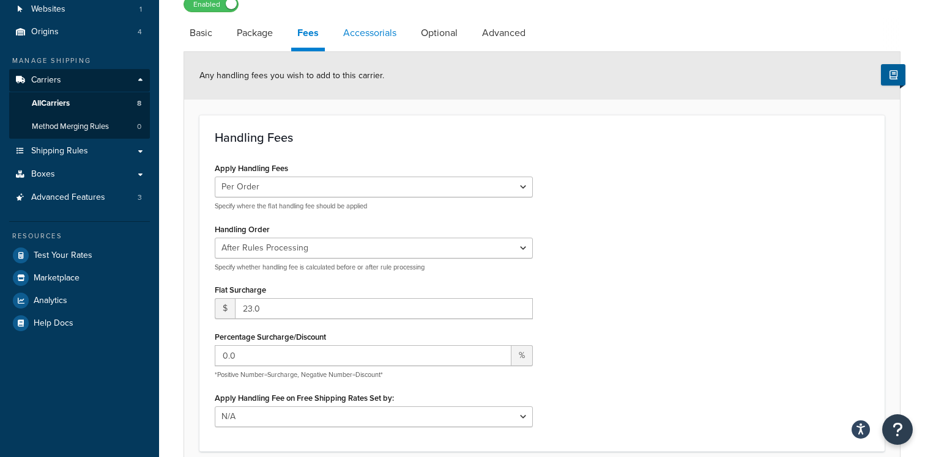
click at [363, 42] on link "Accessorials" at bounding box center [369, 32] width 65 height 29
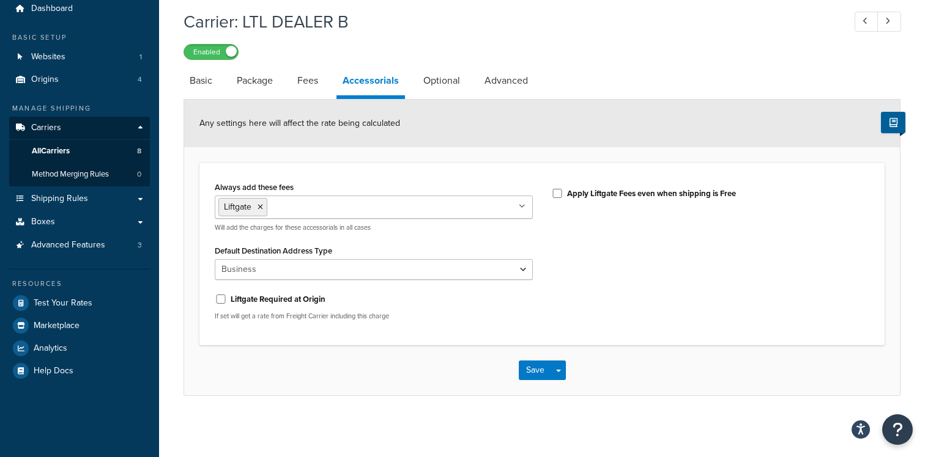
scroll to position [46, 0]
click at [294, 77] on link "Fees" at bounding box center [307, 80] width 33 height 29
select select "AFTER"
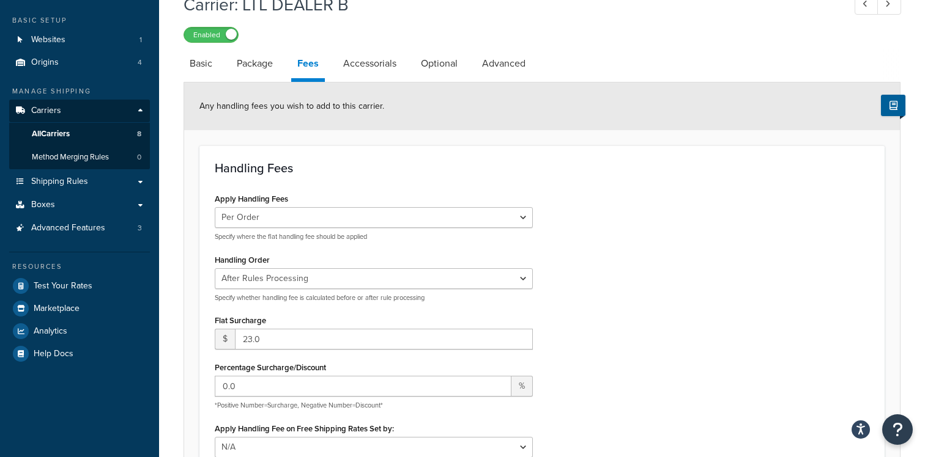
click at [393, 77] on link "Accessorials" at bounding box center [369, 63] width 65 height 29
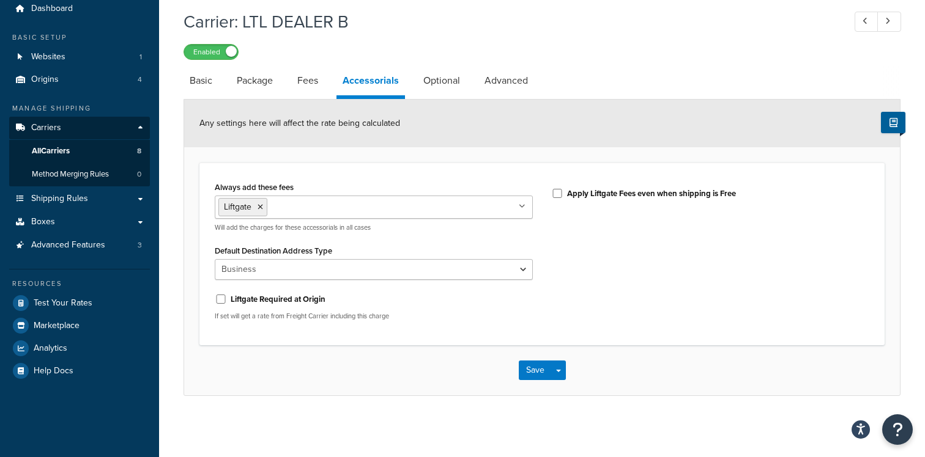
scroll to position [46, 0]
click at [439, 81] on link "Optional" at bounding box center [441, 80] width 49 height 29
select select "70"
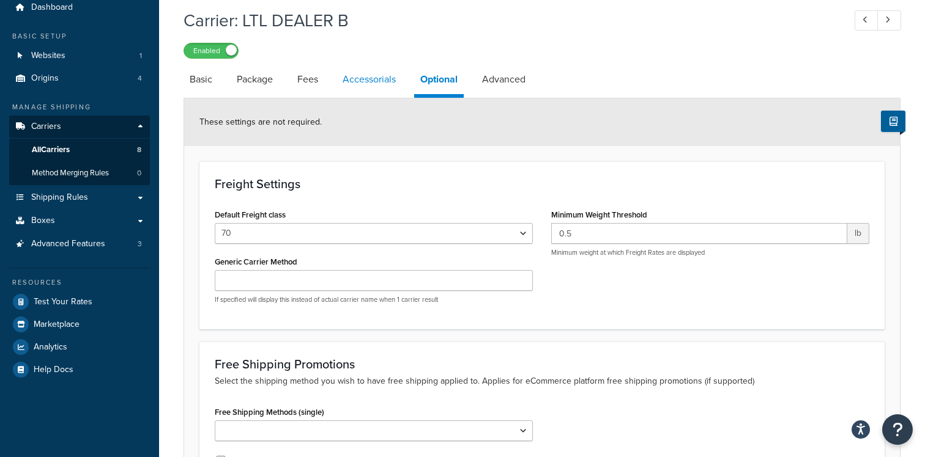
click at [368, 78] on link "Accessorials" at bounding box center [368, 79] width 65 height 29
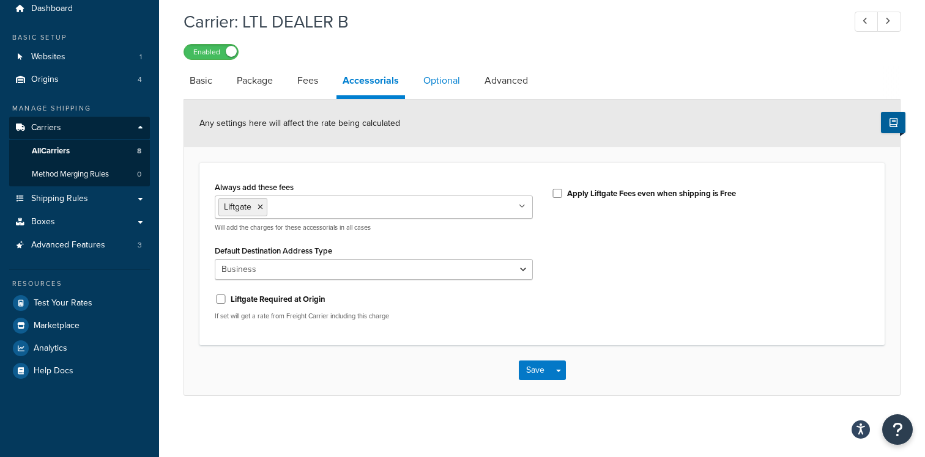
click at [428, 78] on link "Optional" at bounding box center [441, 80] width 49 height 29
select select "70"
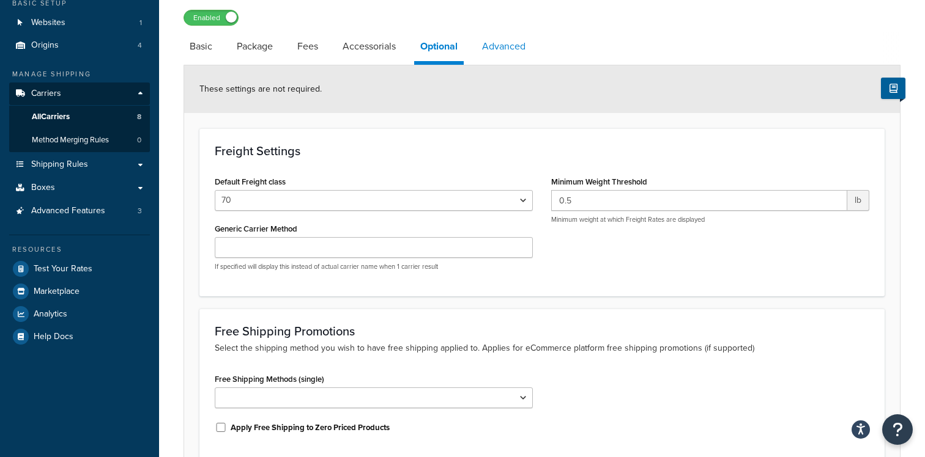
click at [509, 56] on link "Advanced" at bounding box center [504, 46] width 56 height 29
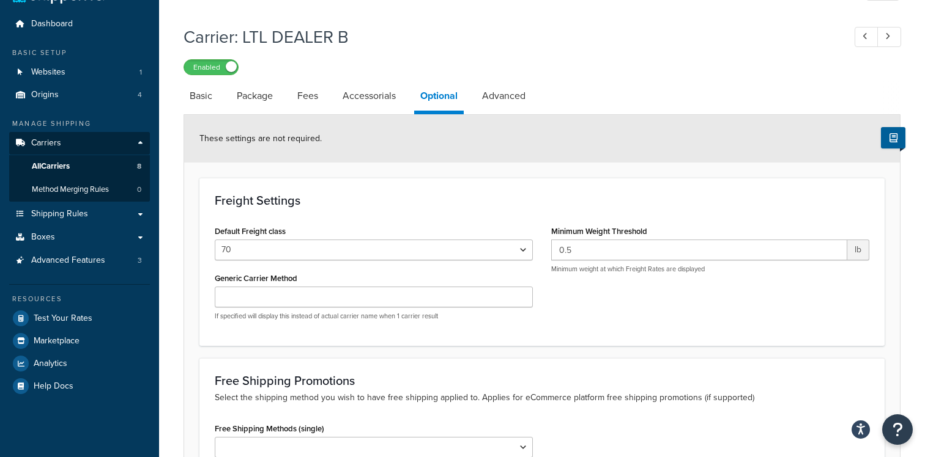
select select "false"
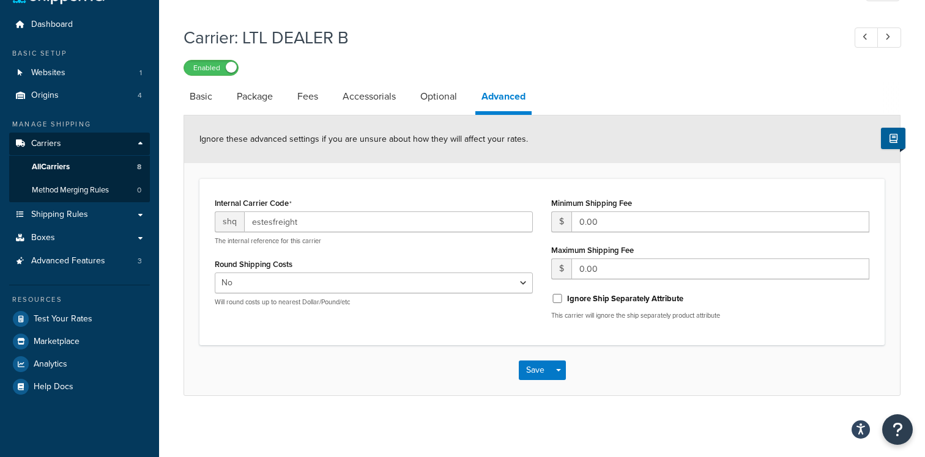
click at [324, 132] on div "Ignore these advanced settings if you are unsure about how they will affect you…" at bounding box center [541, 140] width 715 height 48
click at [303, 105] on link "Fees" at bounding box center [307, 96] width 33 height 29
select select "AFTER"
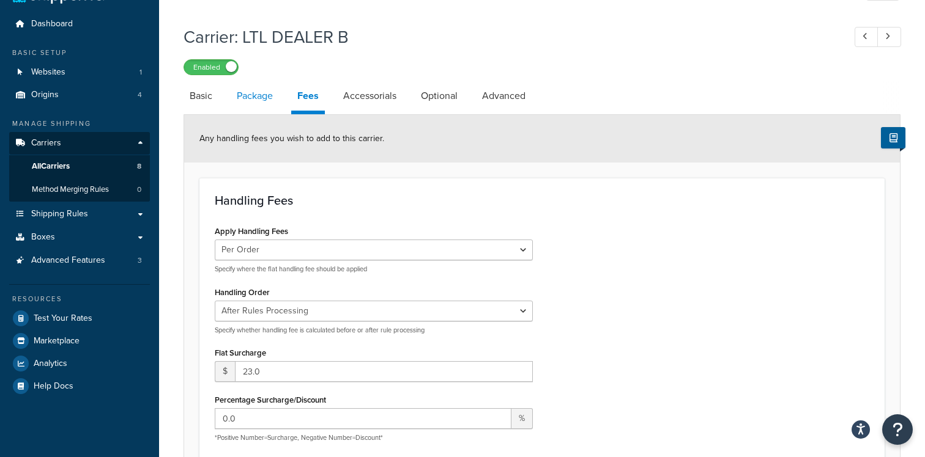
click at [248, 105] on link "Package" at bounding box center [255, 95] width 48 height 29
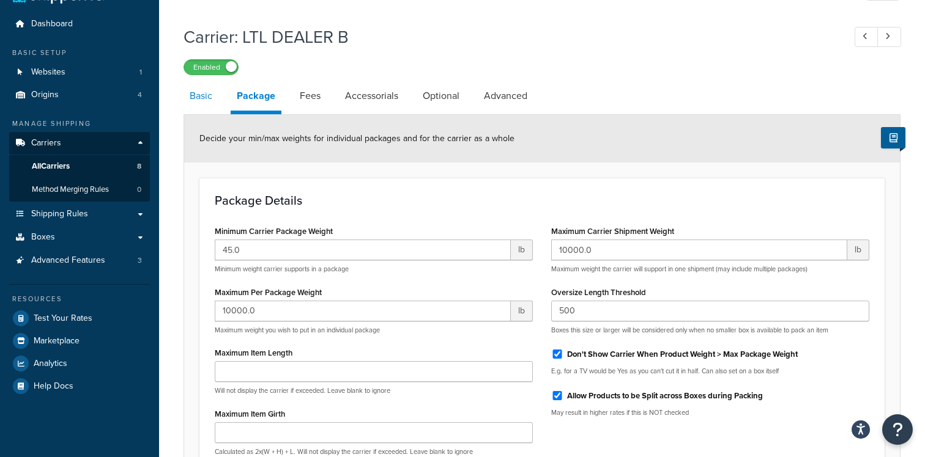
click at [195, 105] on link "Basic" at bounding box center [200, 95] width 35 height 29
select select "estesFreight"
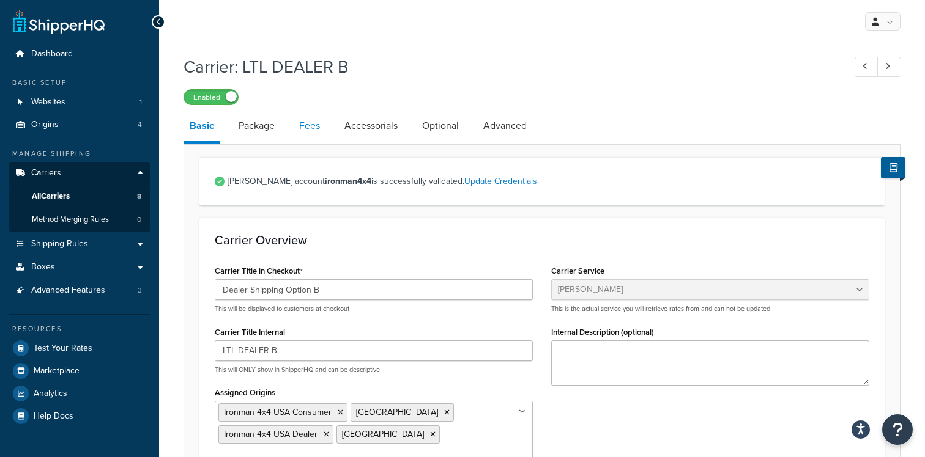
click at [303, 132] on link "Fees" at bounding box center [309, 125] width 33 height 29
select select "AFTER"
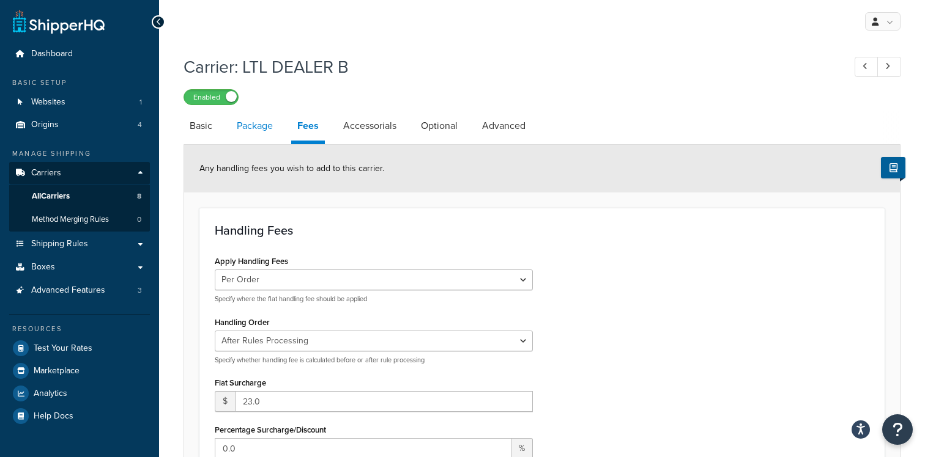
click at [264, 133] on link "Package" at bounding box center [255, 125] width 48 height 29
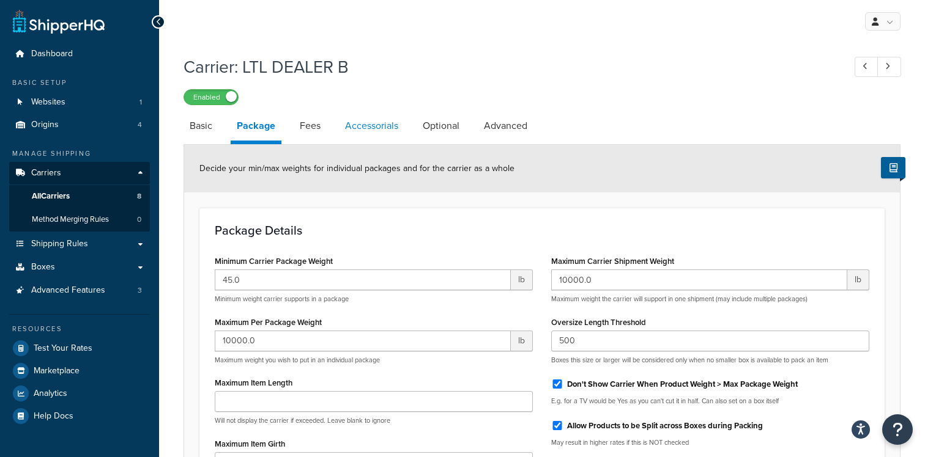
click at [363, 130] on link "Accessorials" at bounding box center [371, 125] width 65 height 29
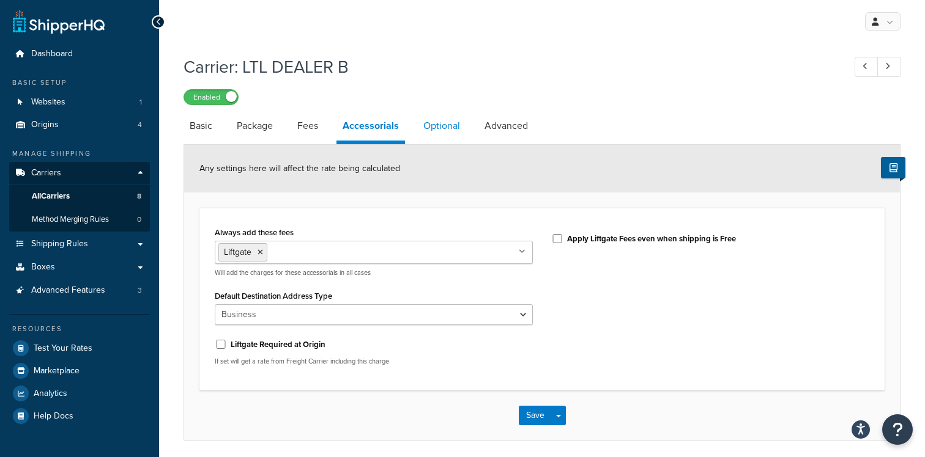
click at [446, 130] on link "Optional" at bounding box center [441, 125] width 49 height 29
select select "70"
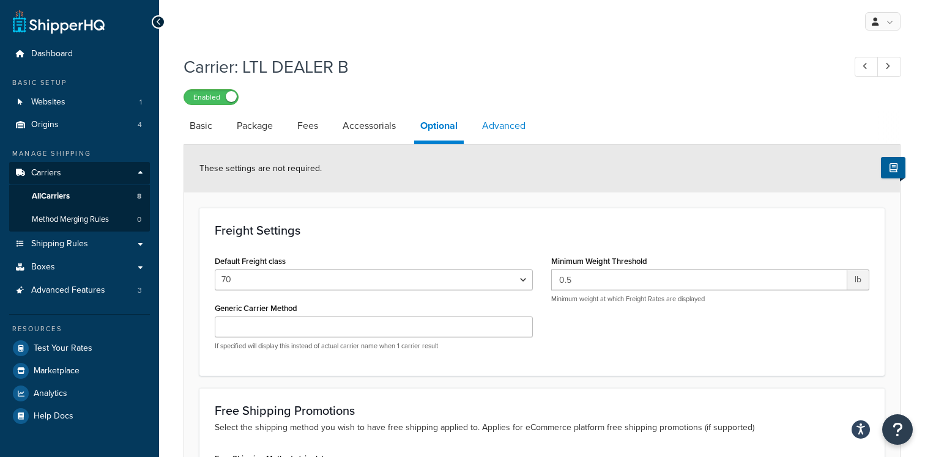
click at [500, 123] on link "Advanced" at bounding box center [504, 125] width 56 height 29
select select "false"
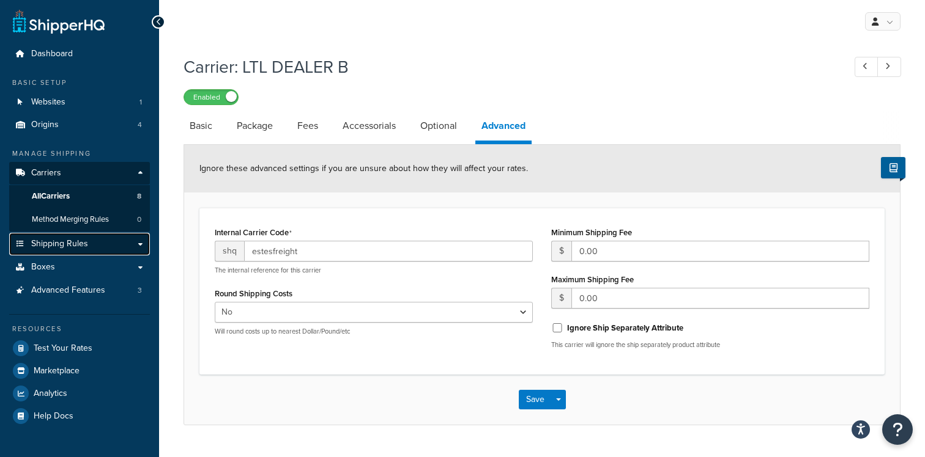
click at [91, 237] on link "Shipping Rules" at bounding box center [79, 244] width 141 height 23
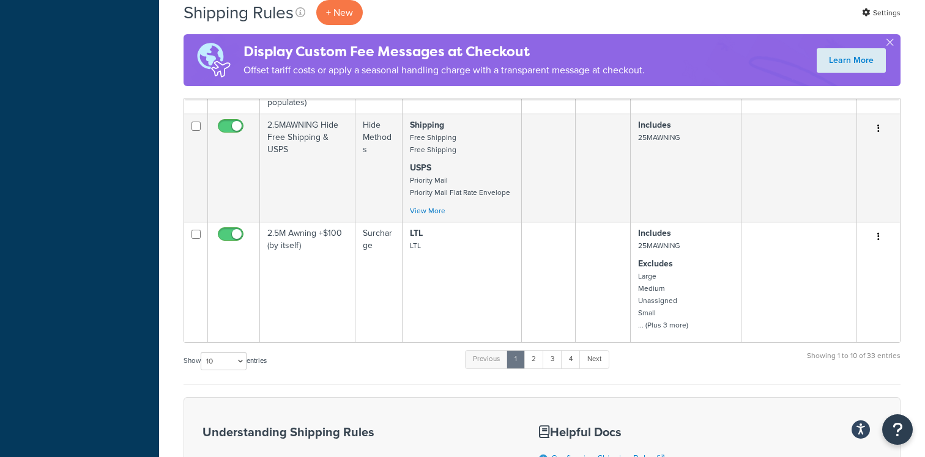
scroll to position [1238, 0]
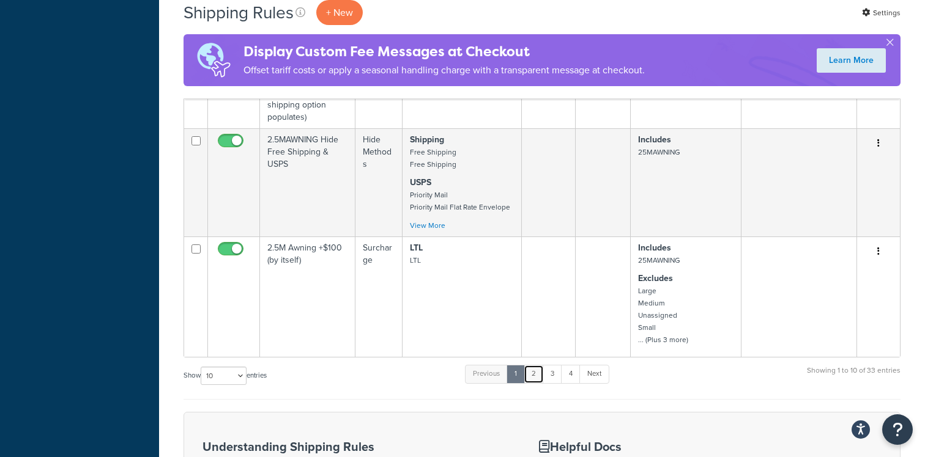
click at [536, 365] on link "2" at bounding box center [533, 374] width 20 height 18
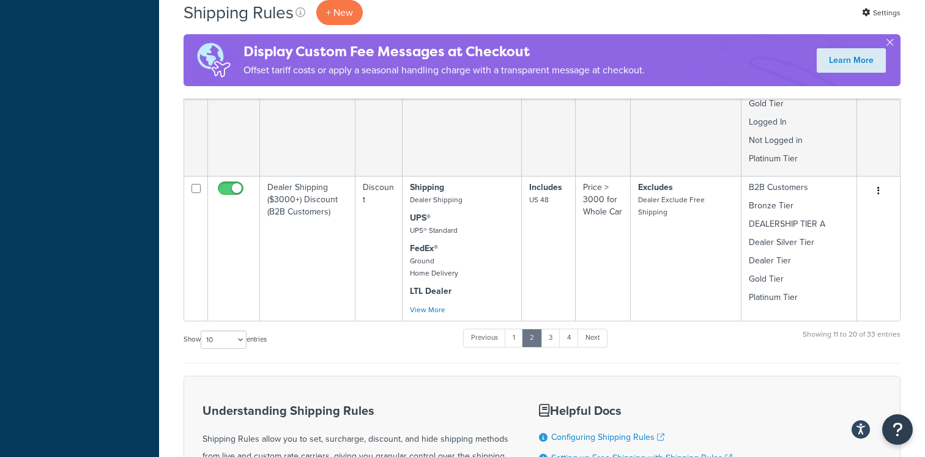
scroll to position [1134, 0]
click at [551, 329] on link "3" at bounding box center [551, 337] width 20 height 18
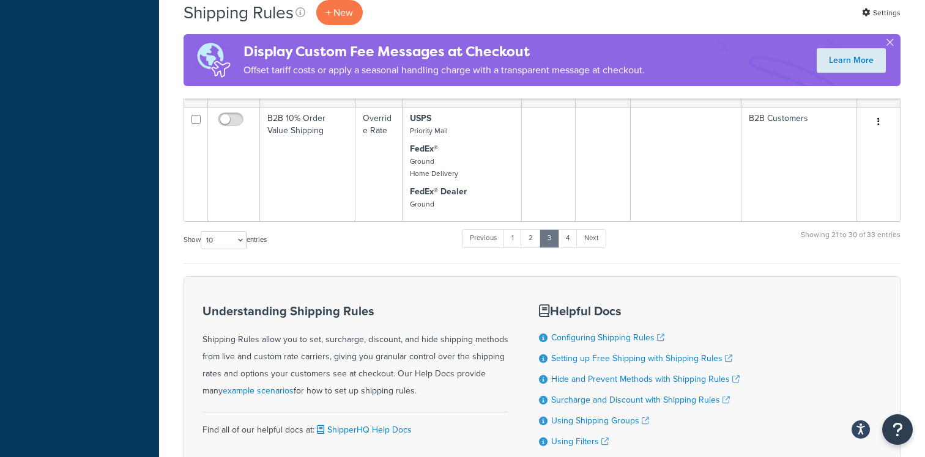
scroll to position [1084, 0]
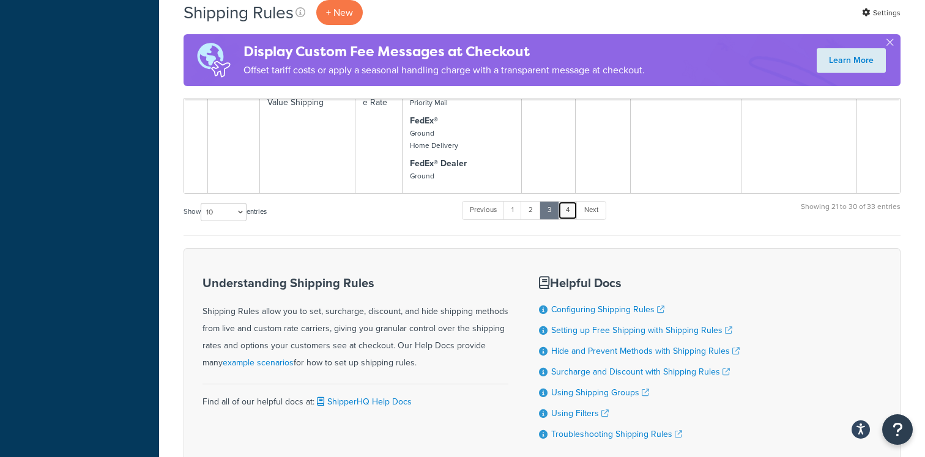
click at [566, 201] on link "4" at bounding box center [568, 210] width 20 height 18
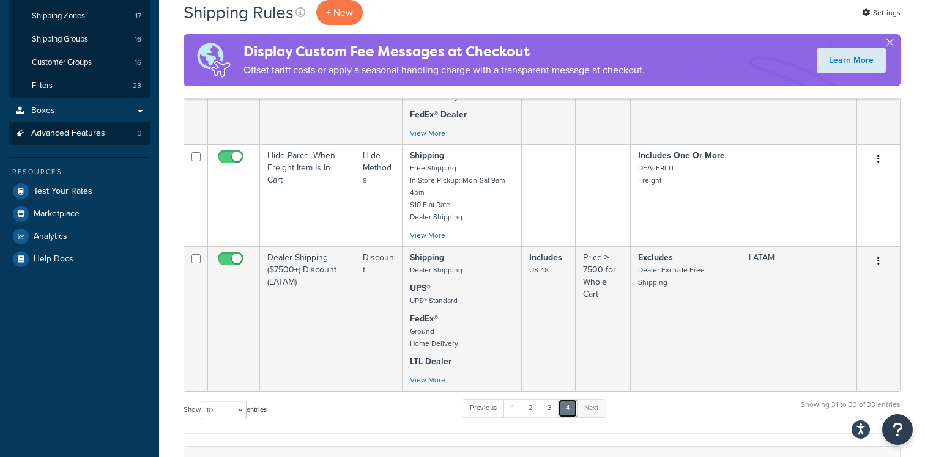
scroll to position [0, 0]
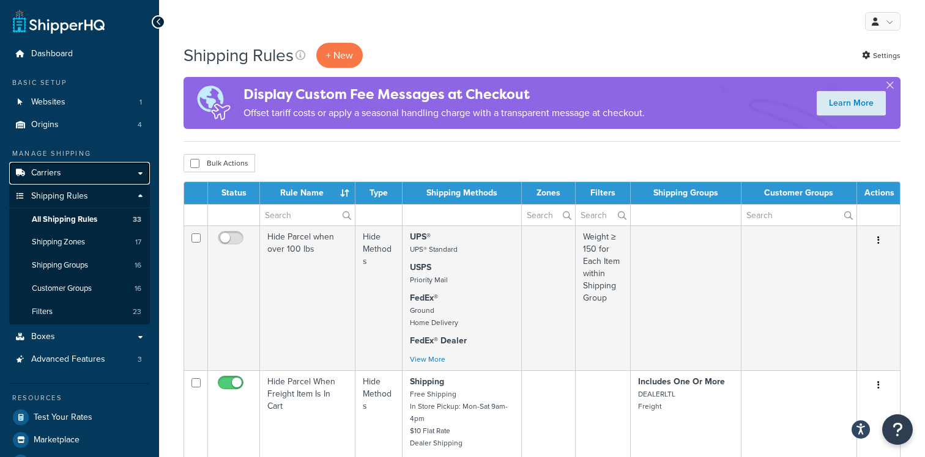
click at [62, 171] on link "Carriers" at bounding box center [79, 173] width 141 height 23
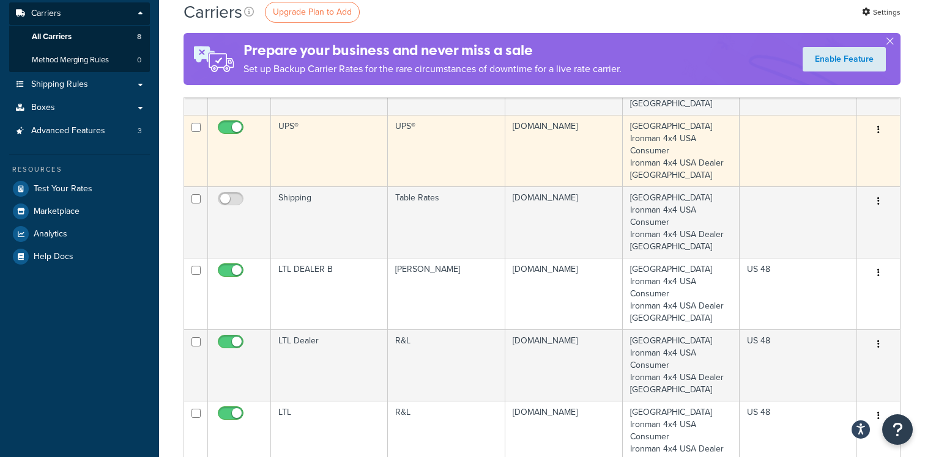
scroll to position [161, 0]
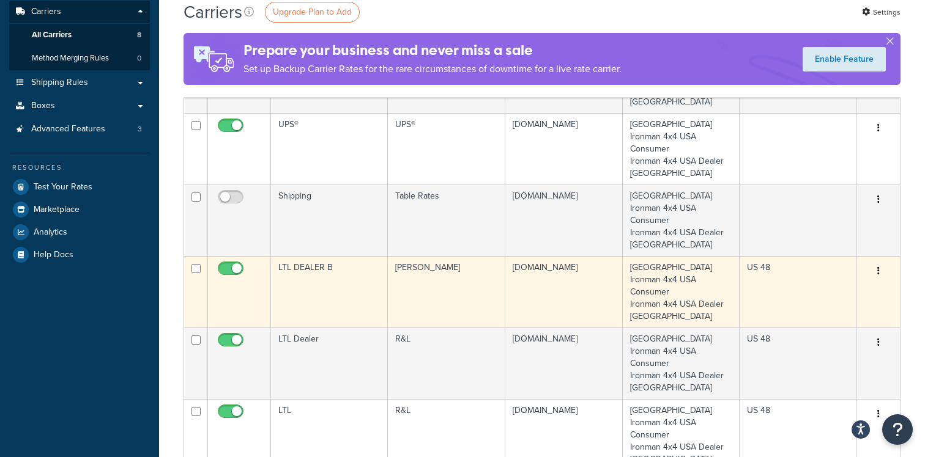
click at [315, 291] on td "LTL DEALER B" at bounding box center [329, 292] width 117 height 72
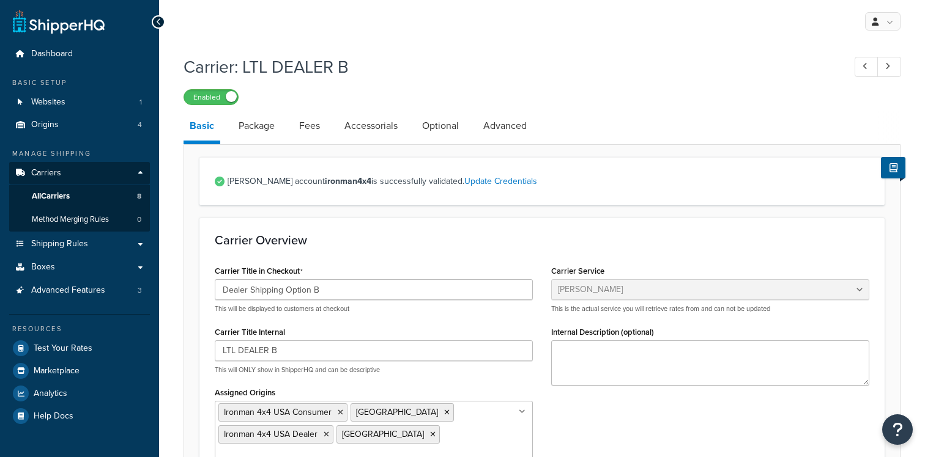
select select "estesFreight"
click at [89, 196] on link "All Carriers 8" at bounding box center [79, 196] width 141 height 23
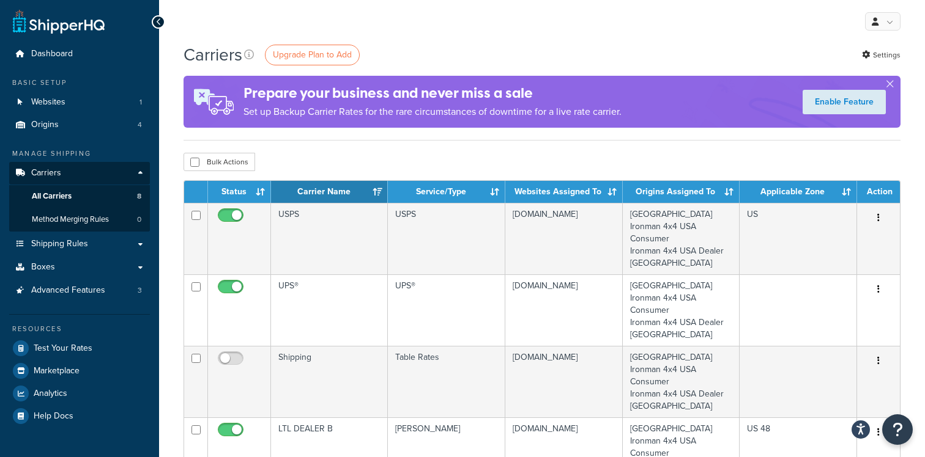
click at [221, 57] on h1 "Carriers" at bounding box center [212, 55] width 59 height 24
click at [215, 57] on h1 "Carriers" at bounding box center [212, 55] width 59 height 24
drag, startPoint x: 215, startPoint y: 57, endPoint x: 469, endPoint y: 59, distance: 253.8
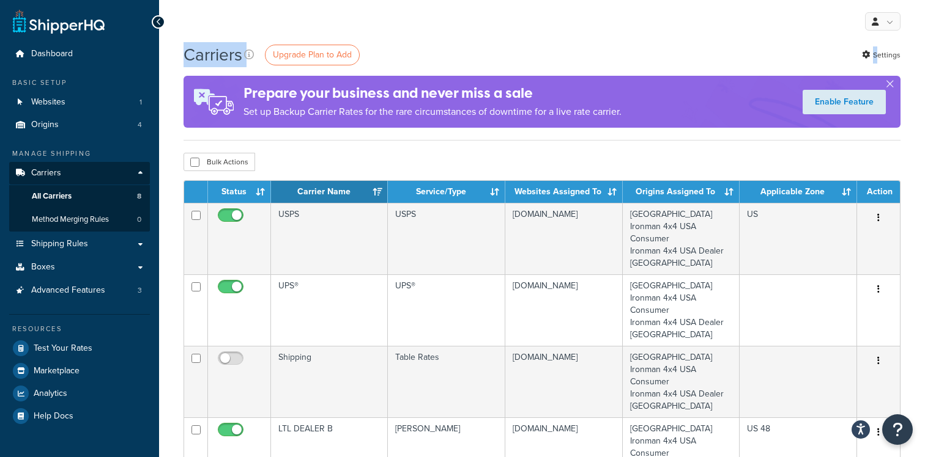
click at [469, 58] on div "Carriers Upgrade Plan to Add Settings" at bounding box center [541, 55] width 717 height 24
click at [469, 59] on div "Carriers Upgrade Plan to Add Settings" at bounding box center [541, 55] width 717 height 24
click at [291, 165] on div "Bulk Actions Duplicate [GEOGRAPHIC_DATA]" at bounding box center [541, 162] width 717 height 18
